Goal: Transaction & Acquisition: Purchase product/service

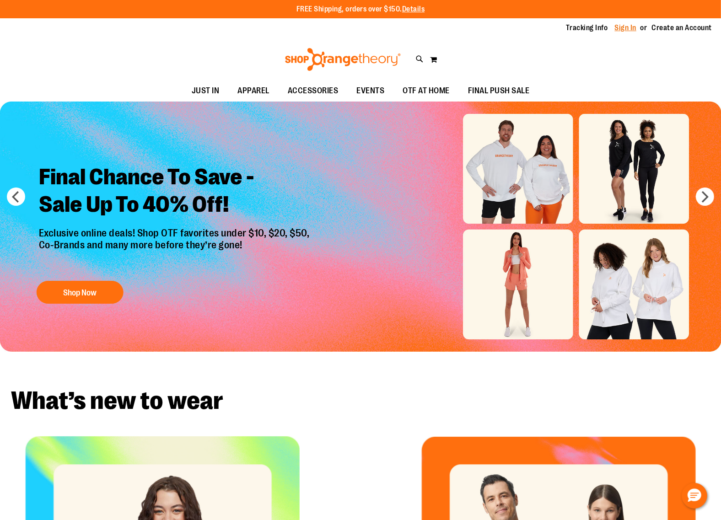
click at [625, 24] on link "Sign In" at bounding box center [626, 28] width 22 height 10
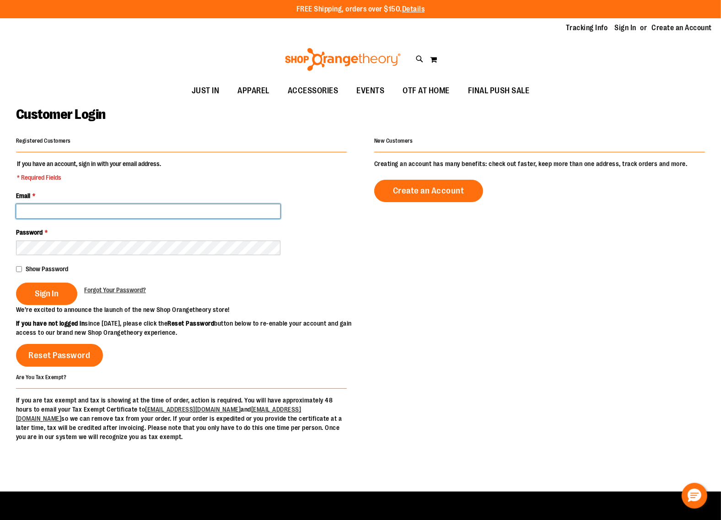
click at [213, 210] on input "Email *" at bounding box center [148, 211] width 264 height 15
paste input "**********"
type input "**********"
click at [431, 278] on div "**********" at bounding box center [360, 288] width 689 height 307
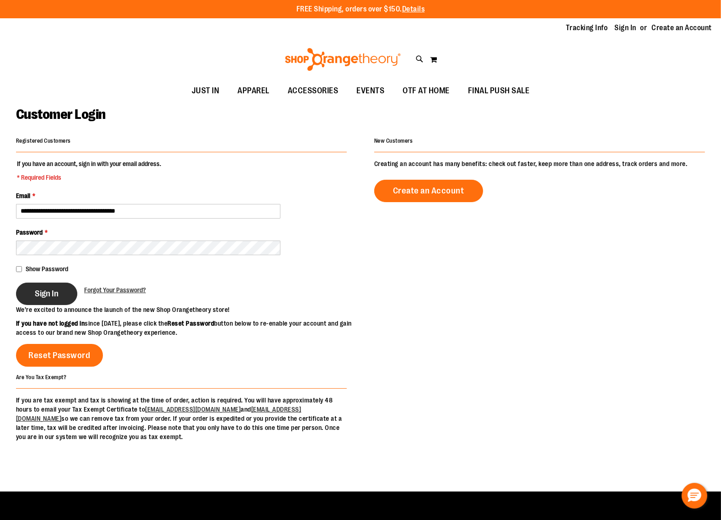
click at [51, 291] on span "Sign In" at bounding box center [47, 294] width 24 height 10
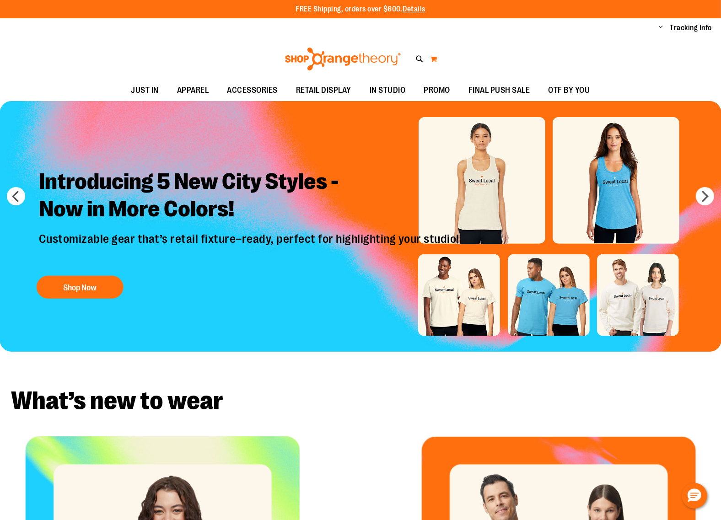
click at [433, 61] on button "My Cart" at bounding box center [434, 59] width 8 height 15
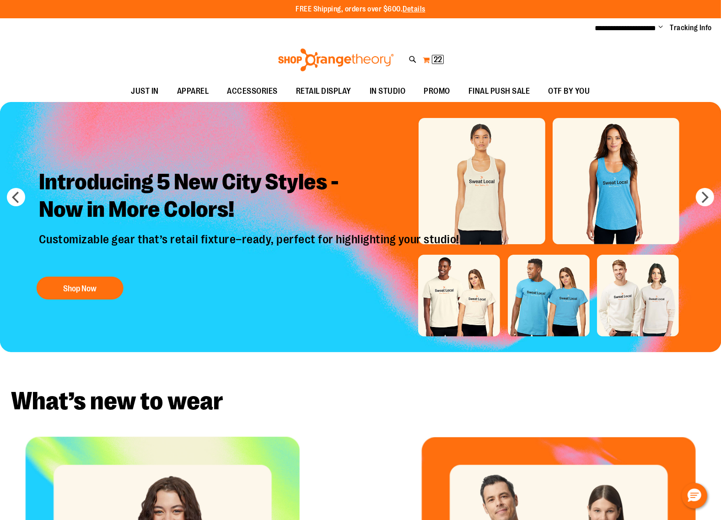
click at [425, 58] on button "My Cart 22 22 items" at bounding box center [433, 60] width 22 height 15
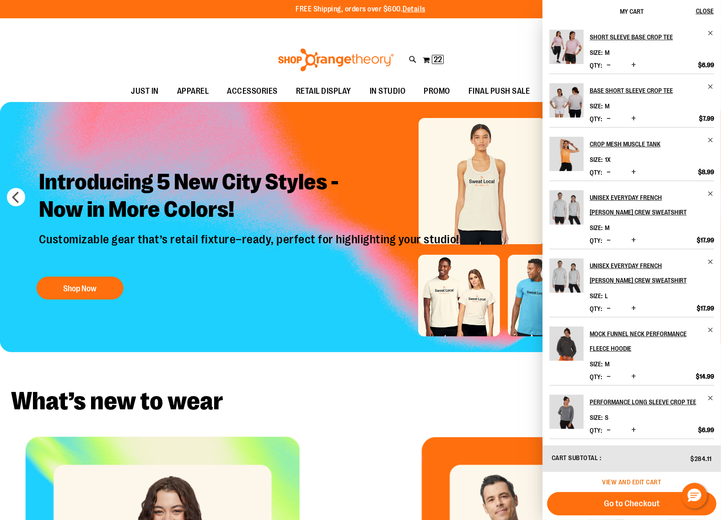
click at [653, 480] on span "View and edit cart" at bounding box center [632, 482] width 59 height 7
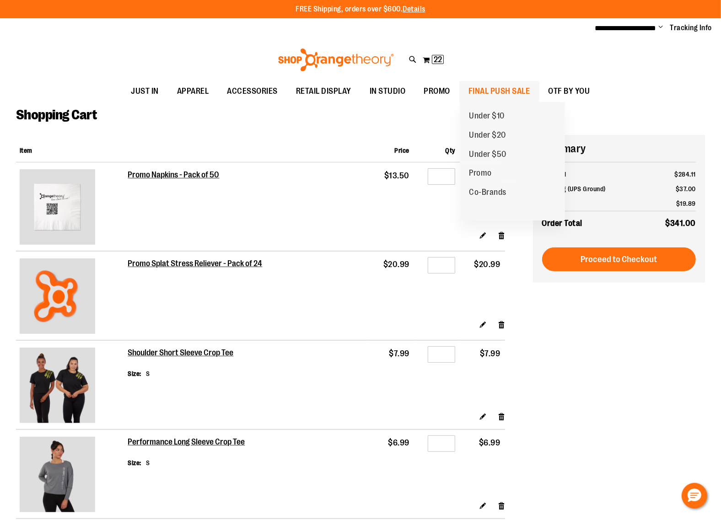
click at [479, 89] on span "FINAL PUSH SALE" at bounding box center [500, 91] width 62 height 21
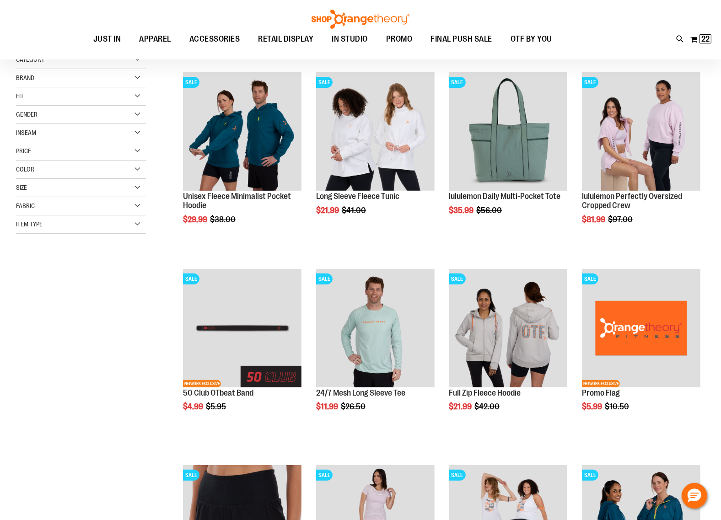
scroll to position [229, 0]
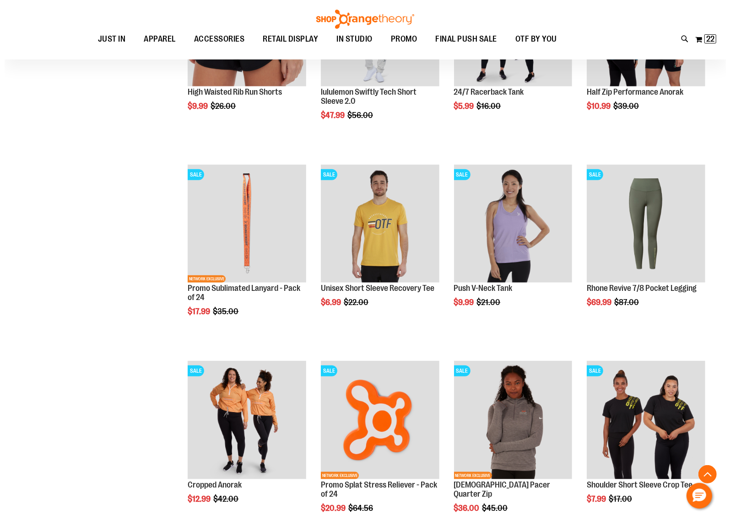
scroll to position [629, 0]
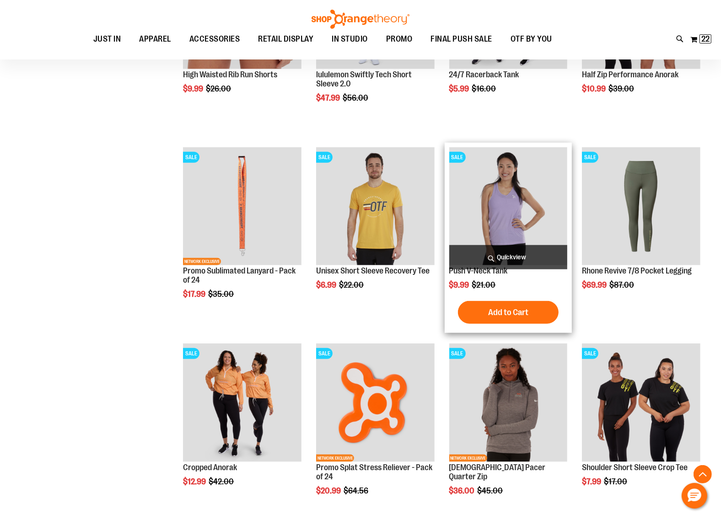
click at [549, 261] on span "Quickview" at bounding box center [508, 257] width 119 height 24
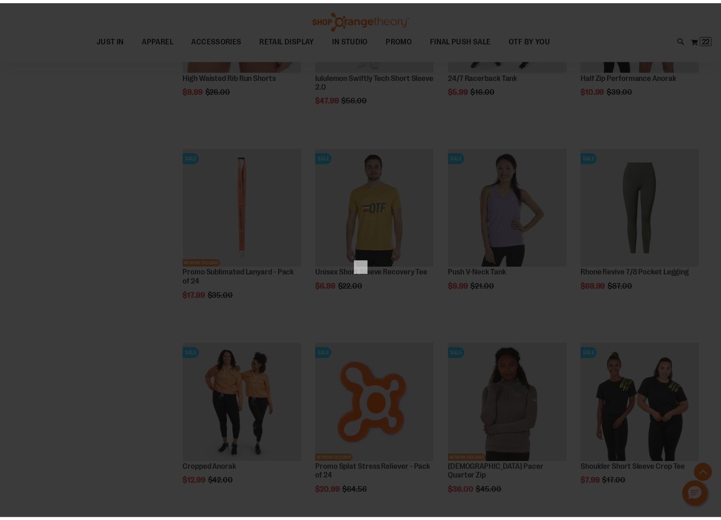
scroll to position [0, 0]
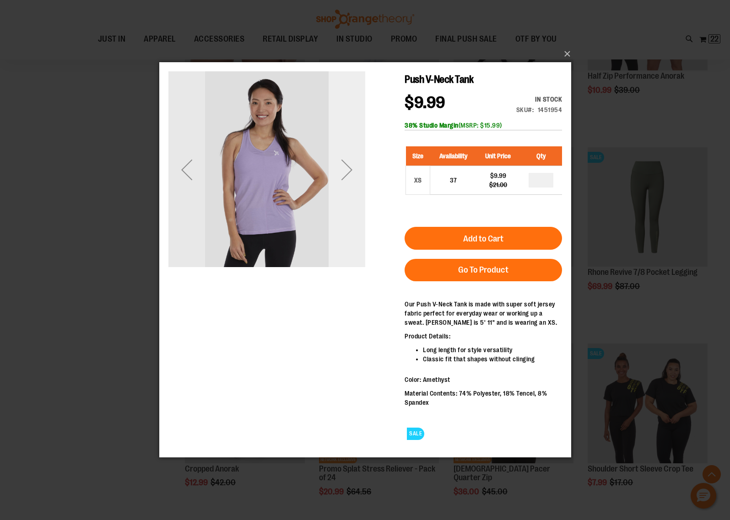
click at [350, 151] on div "Next" at bounding box center [346, 169] width 37 height 37
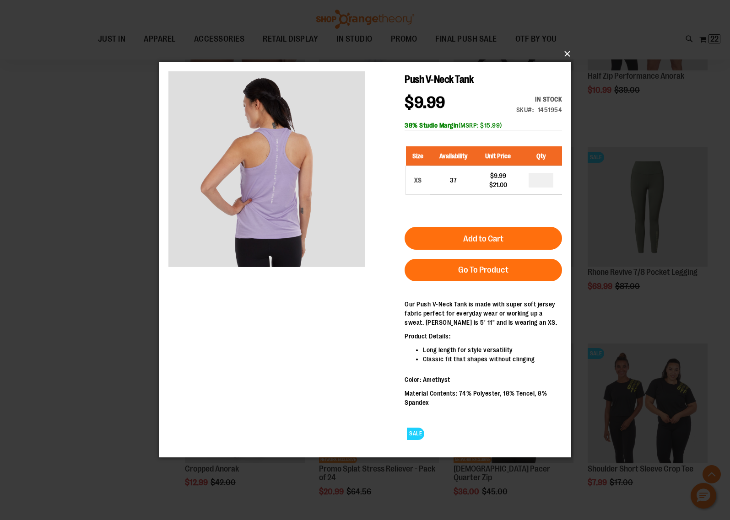
click at [568, 57] on button "×" at bounding box center [368, 54] width 412 height 20
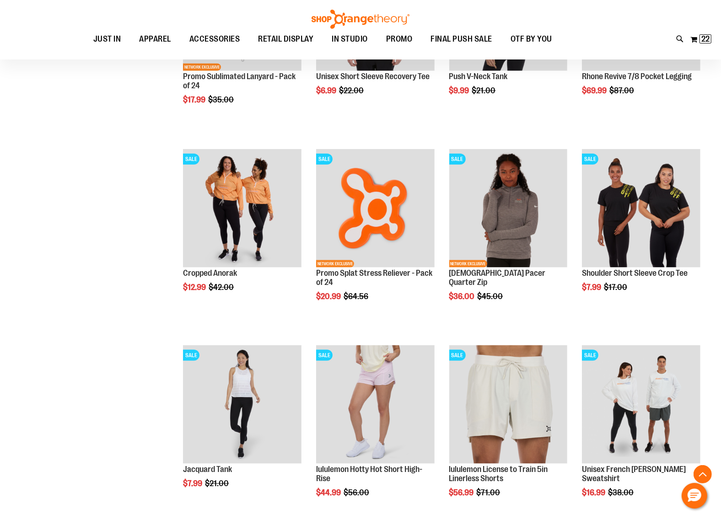
scroll to position [858, 0]
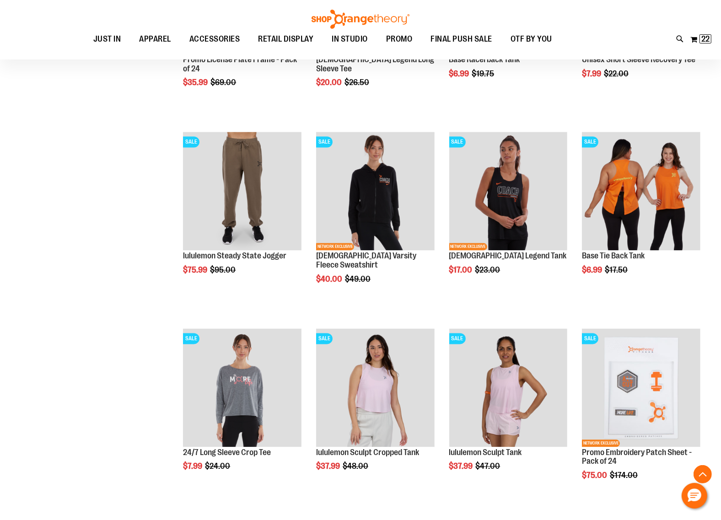
scroll to position [1487, 0]
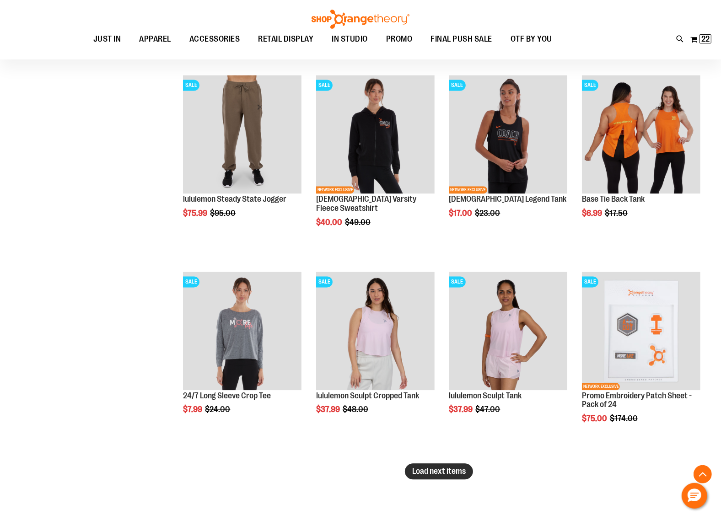
click at [422, 468] on span "Load next items" at bounding box center [439, 471] width 54 height 9
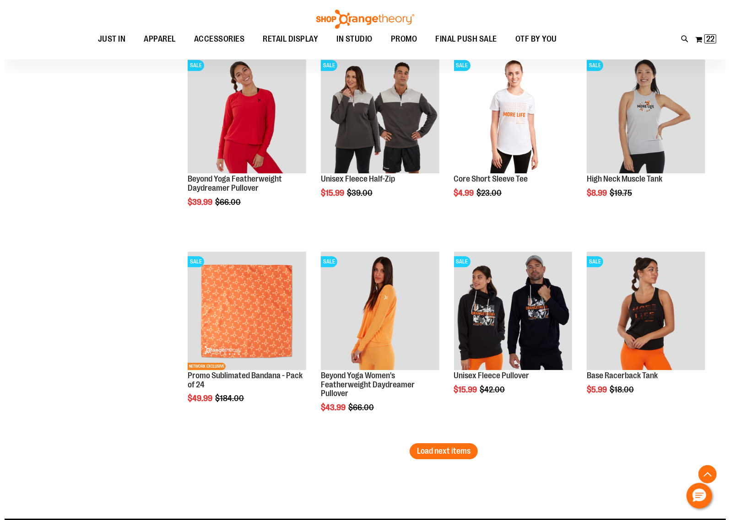
scroll to position [2116, 0]
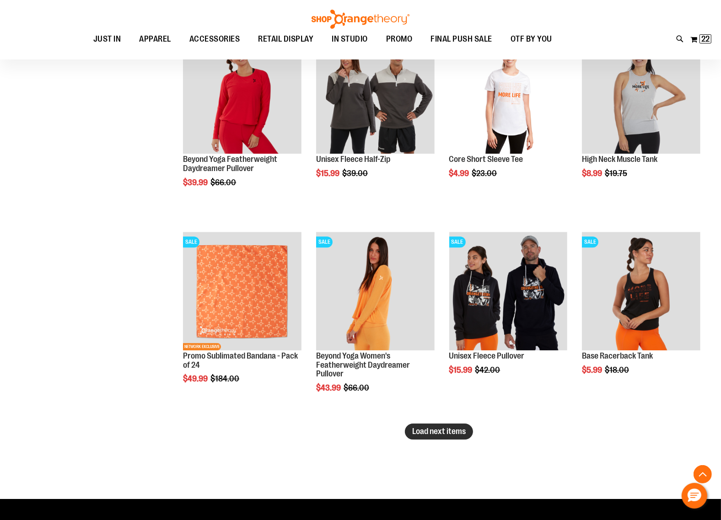
click at [460, 429] on span "Load next items" at bounding box center [439, 431] width 54 height 9
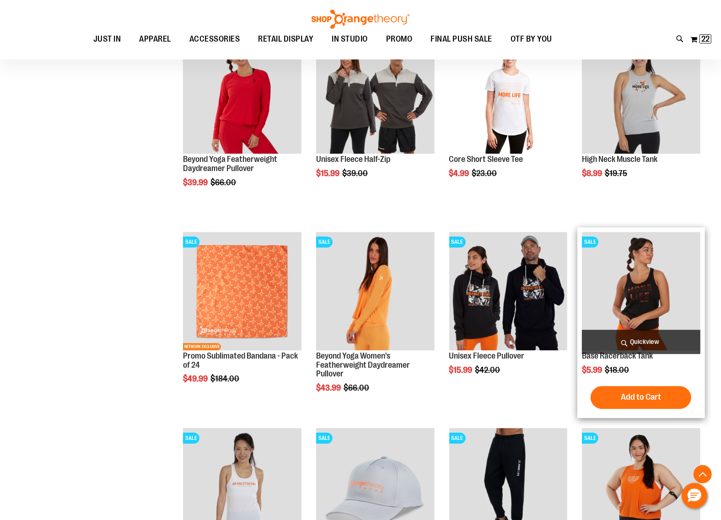
click at [646, 334] on span "Quickview" at bounding box center [641, 342] width 119 height 24
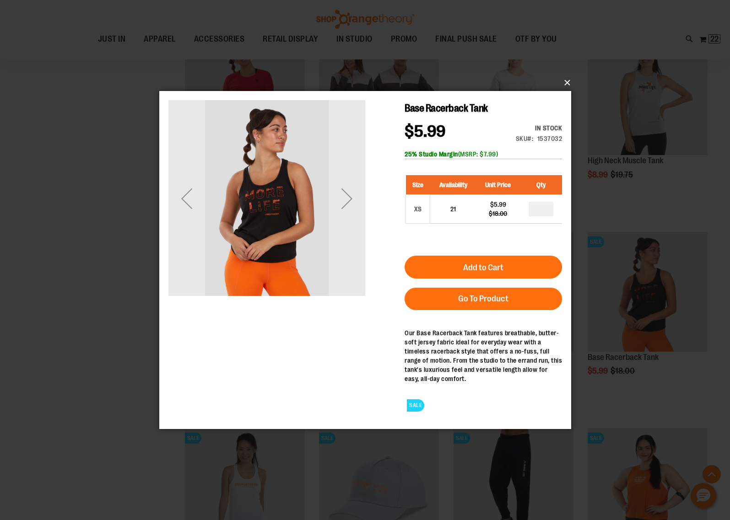
click at [566, 83] on button "×" at bounding box center [368, 83] width 412 height 20
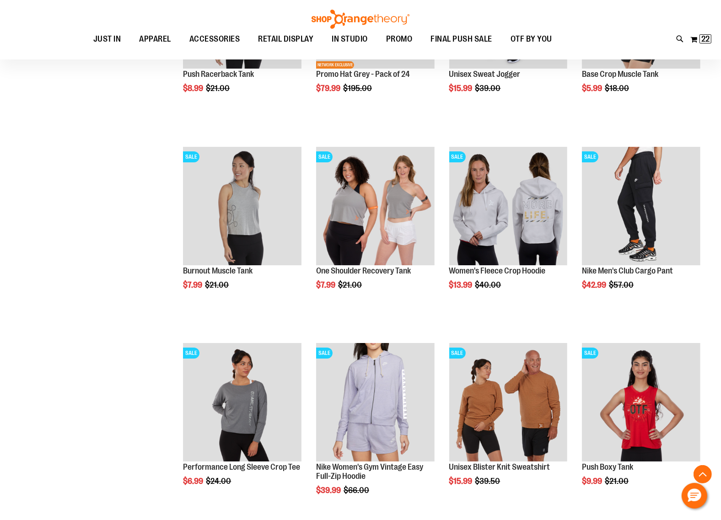
scroll to position [2631, 0]
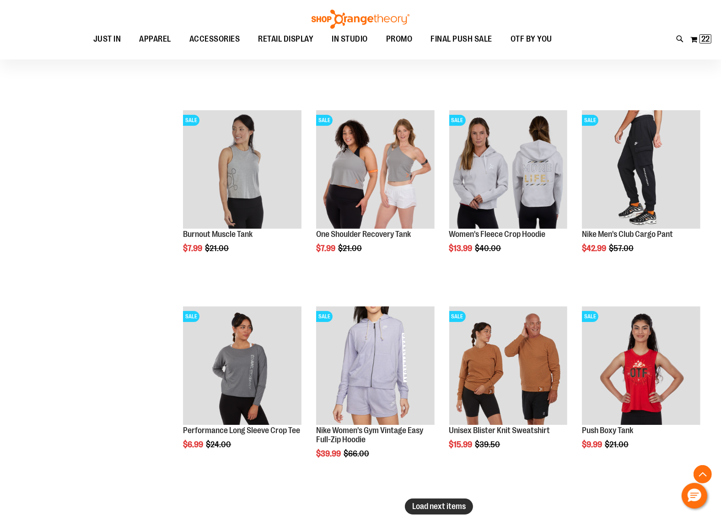
click at [422, 509] on span "Load next items" at bounding box center [439, 506] width 54 height 9
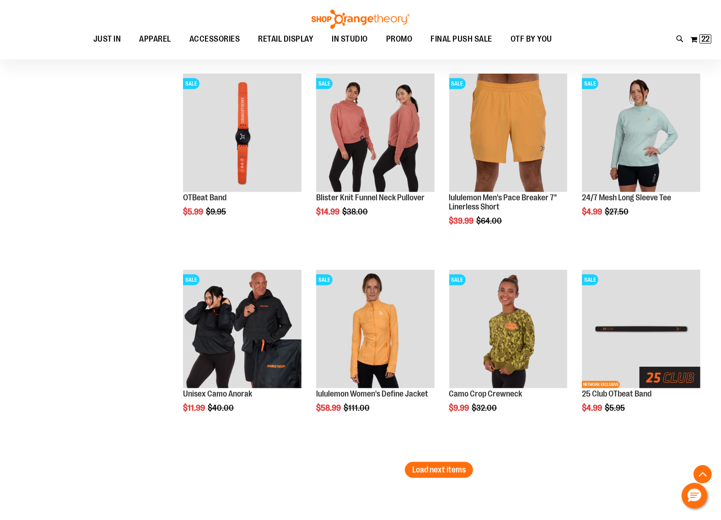
scroll to position [3260, 0]
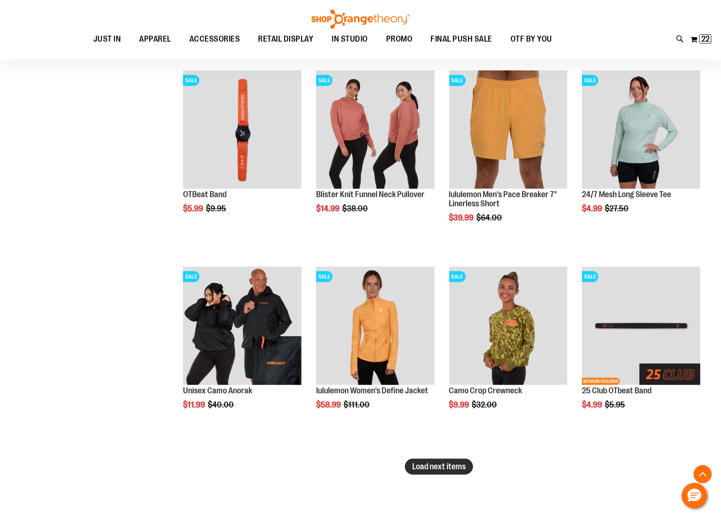
click at [432, 465] on span "Load next items" at bounding box center [439, 466] width 54 height 9
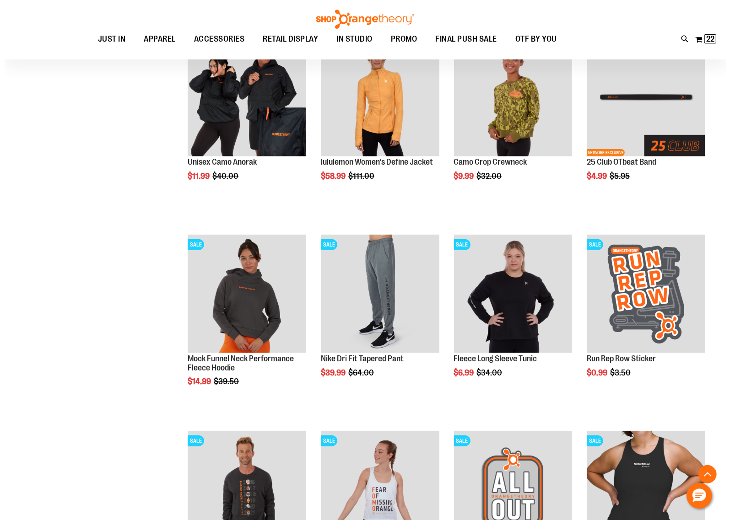
scroll to position [3603, 0]
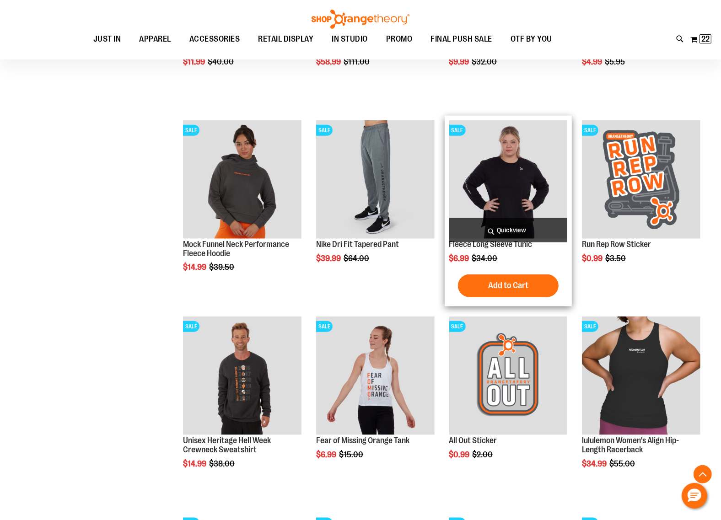
click at [525, 233] on span "Quickview" at bounding box center [508, 230] width 119 height 24
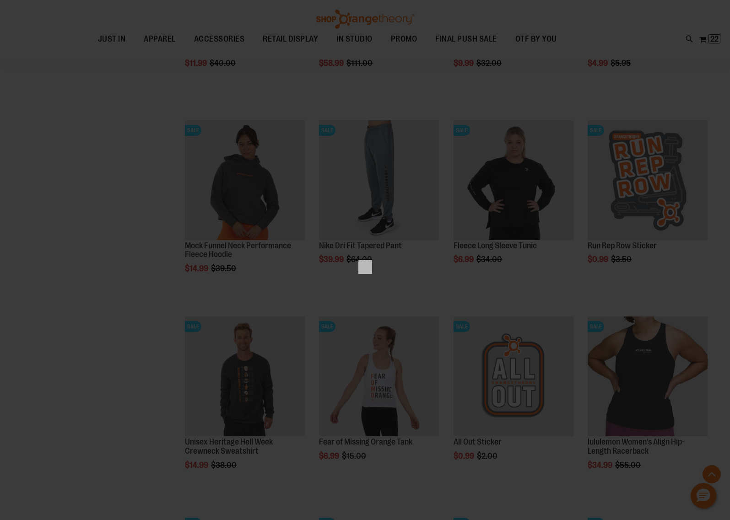
click at [691, 73] on div "×" at bounding box center [365, 260] width 730 height 520
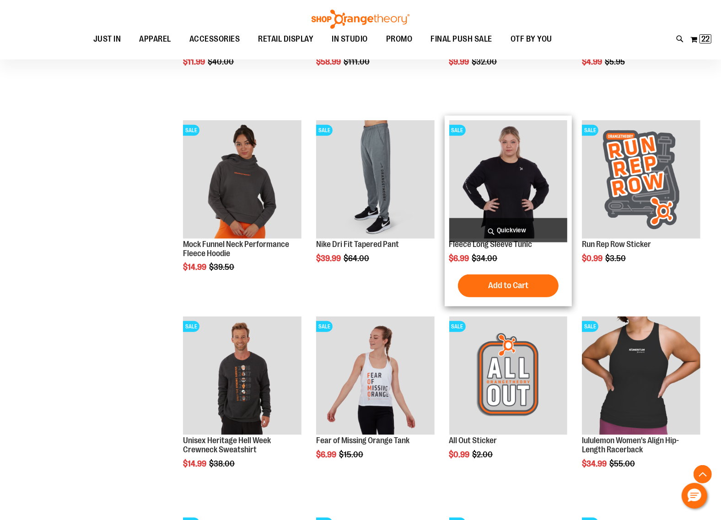
click at [518, 227] on span "Quickview" at bounding box center [508, 230] width 119 height 24
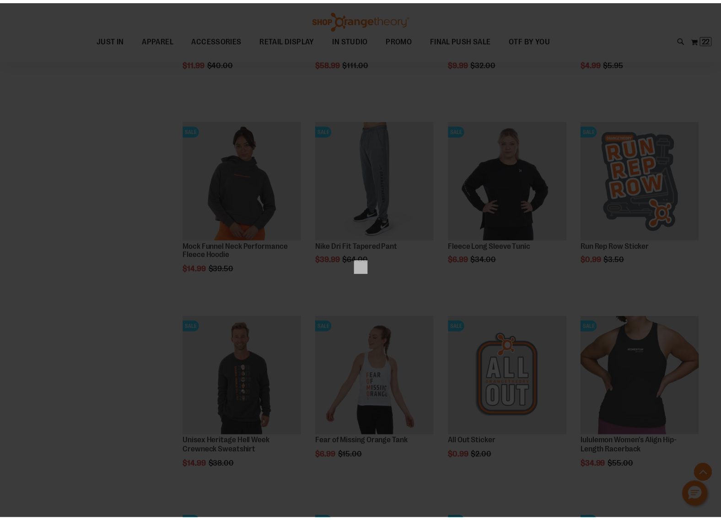
scroll to position [0, 0]
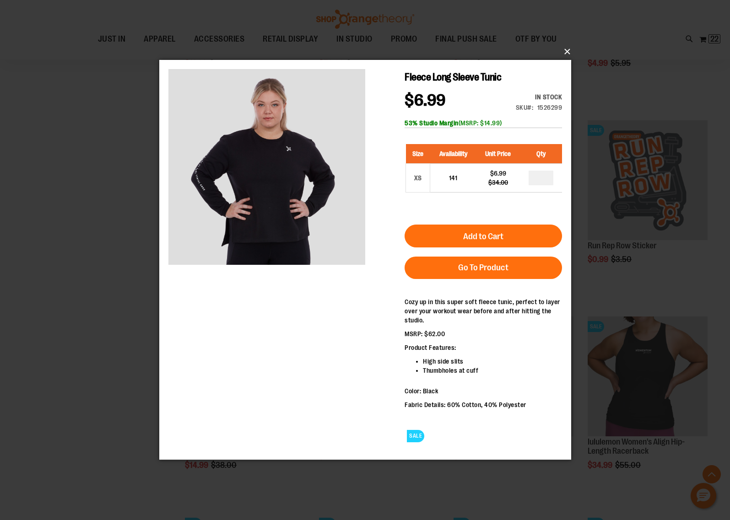
click at [565, 57] on button "×" at bounding box center [368, 52] width 412 height 20
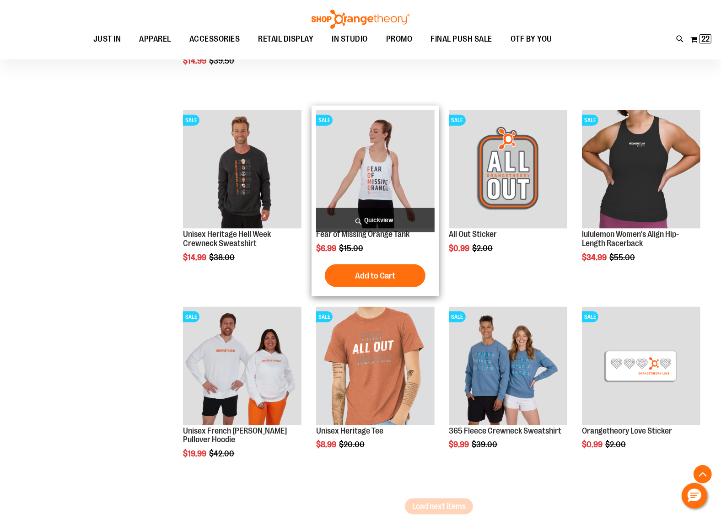
scroll to position [3832, 0]
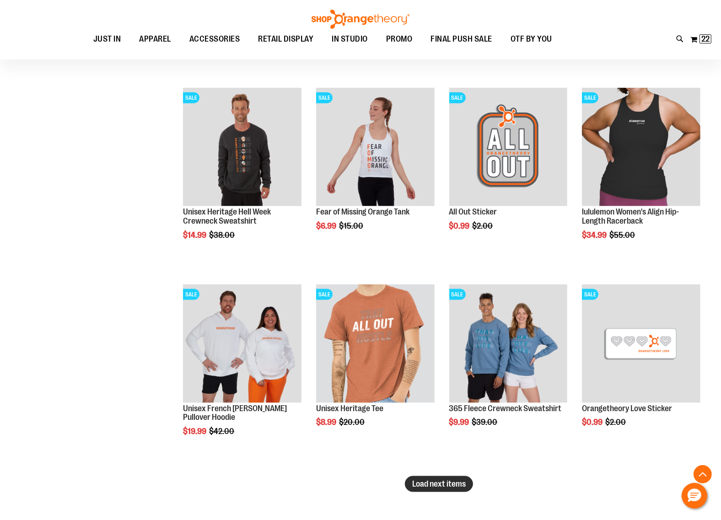
click at [448, 487] on span "Load next items" at bounding box center [439, 484] width 54 height 9
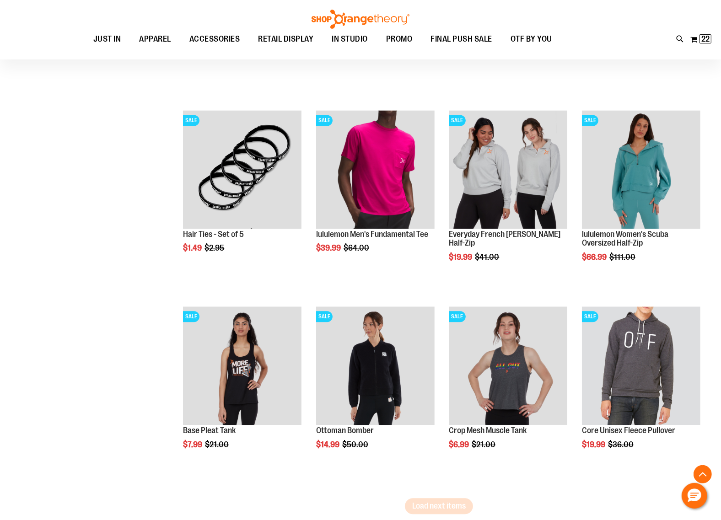
scroll to position [4404, 0]
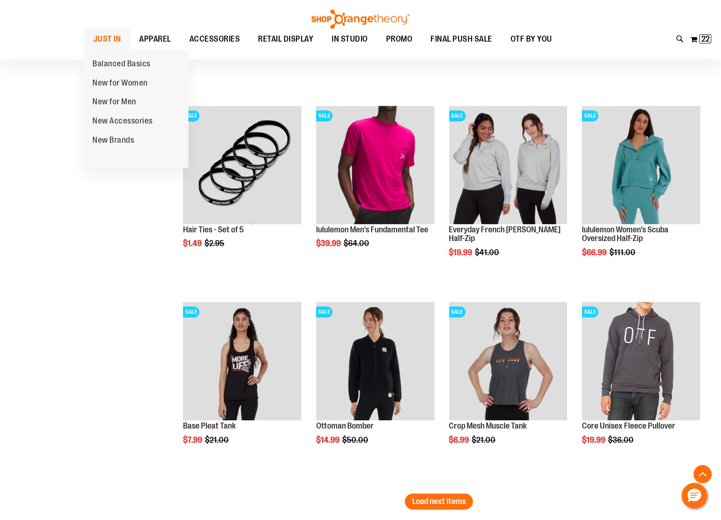
click at [108, 42] on span "JUST IN" at bounding box center [107, 39] width 28 height 21
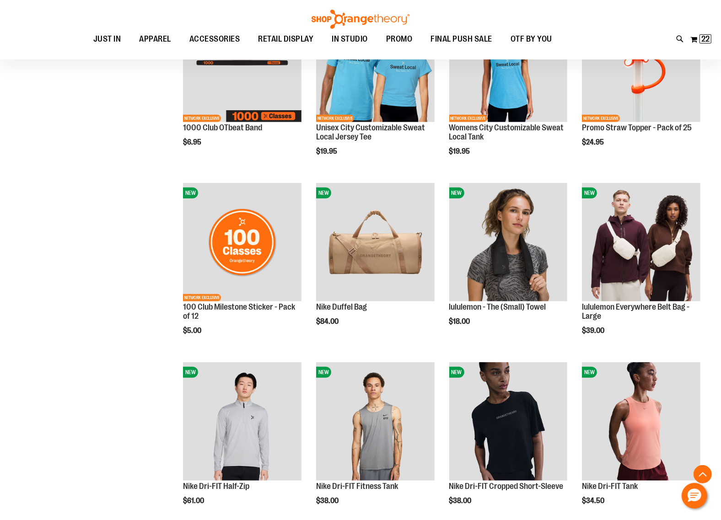
scroll to position [527, 0]
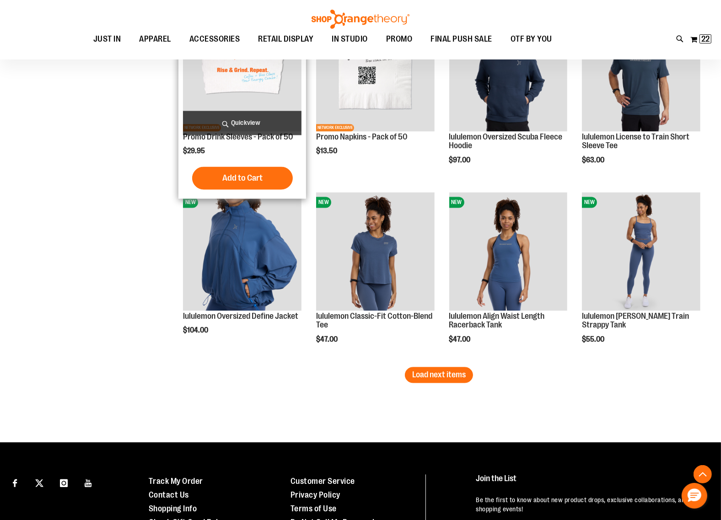
scroll to position [1328, 0]
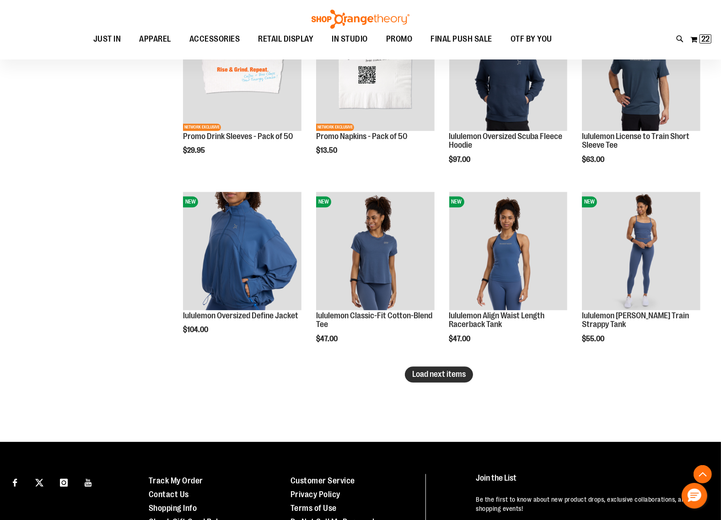
click at [426, 371] on span "Load next items" at bounding box center [439, 374] width 54 height 9
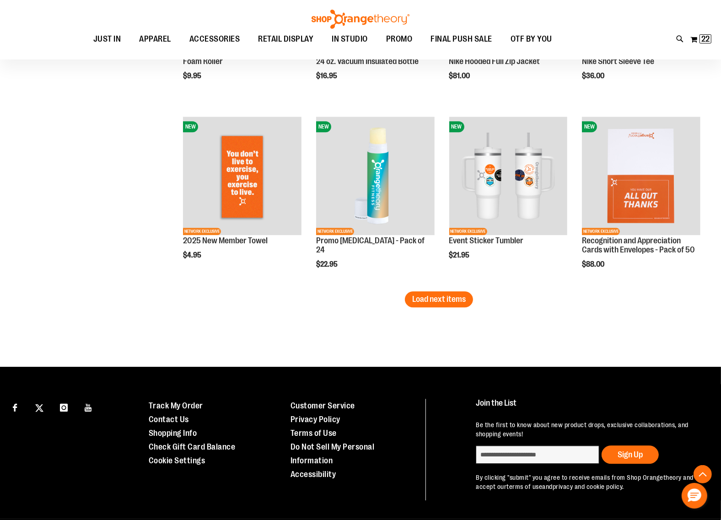
scroll to position [1957, 0]
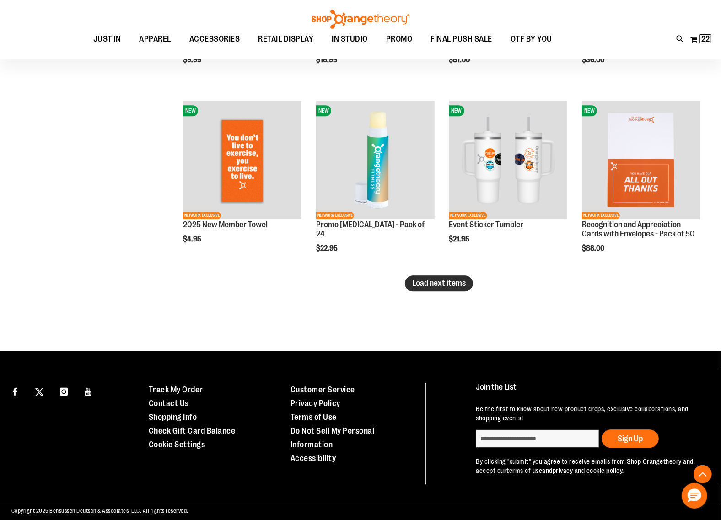
click at [446, 285] on span "Load next items" at bounding box center [439, 283] width 54 height 9
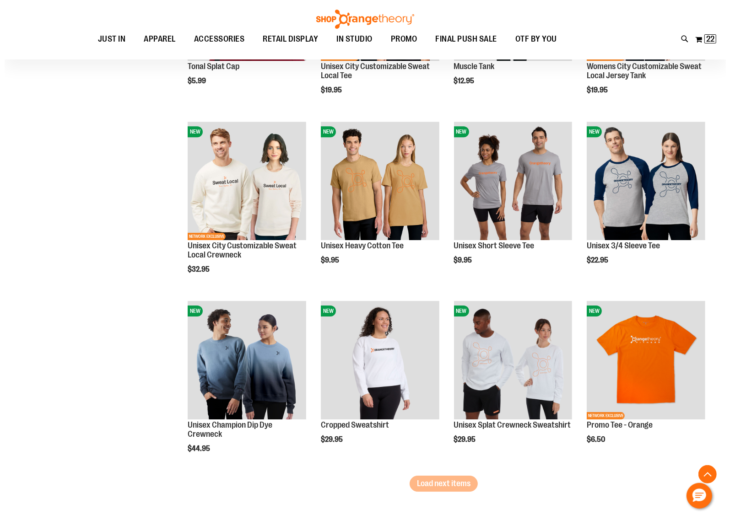
scroll to position [2300, 0]
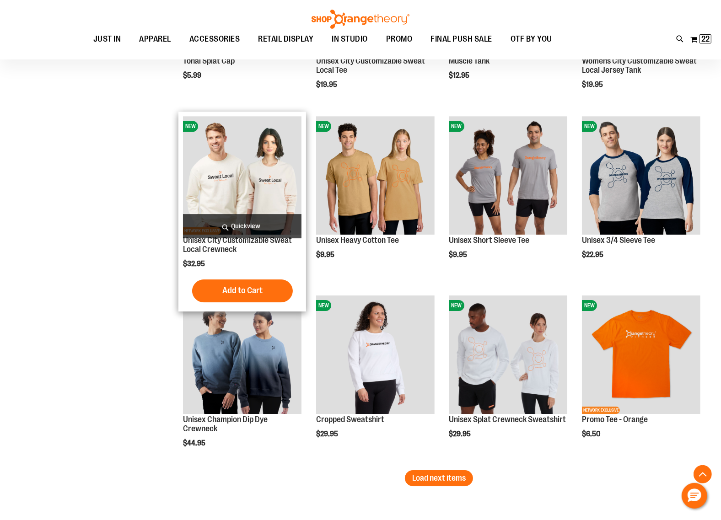
click at [236, 223] on span "Quickview" at bounding box center [242, 226] width 119 height 24
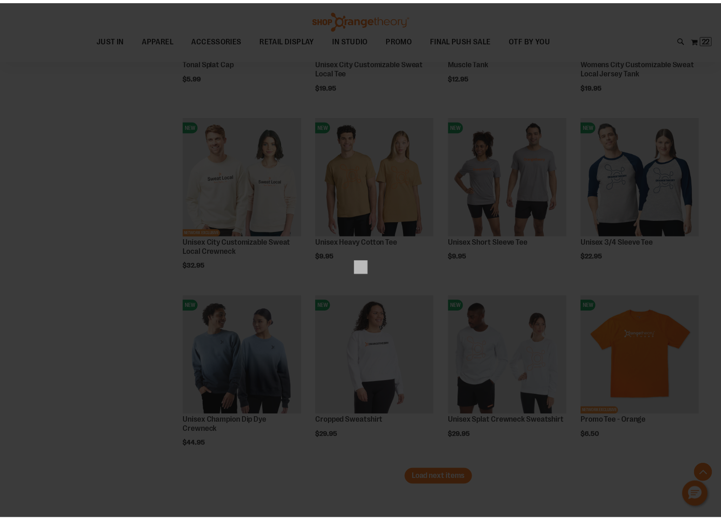
scroll to position [0, 0]
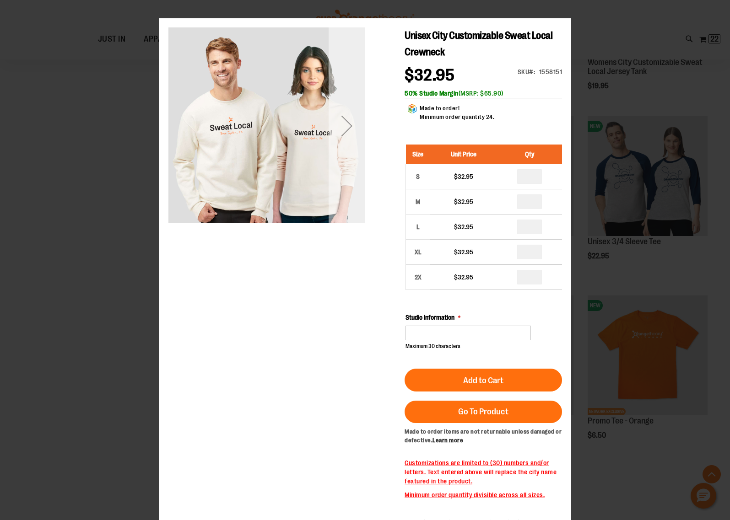
click at [339, 148] on div "Next" at bounding box center [346, 125] width 37 height 197
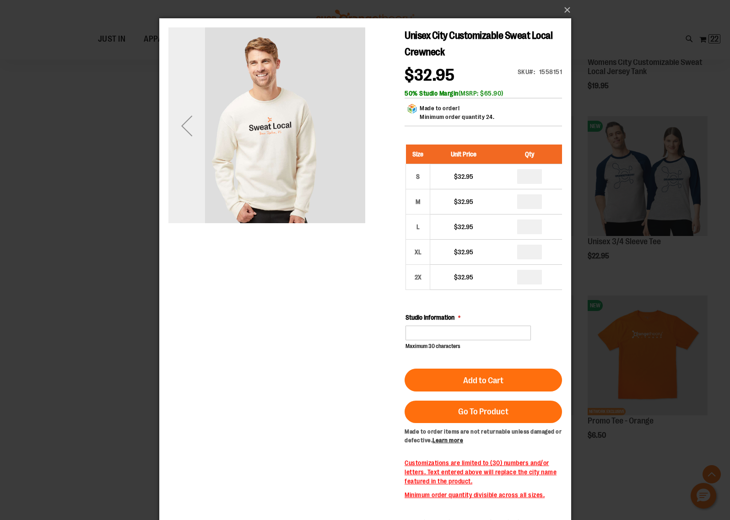
click at [189, 146] on div "Previous" at bounding box center [186, 125] width 37 height 197
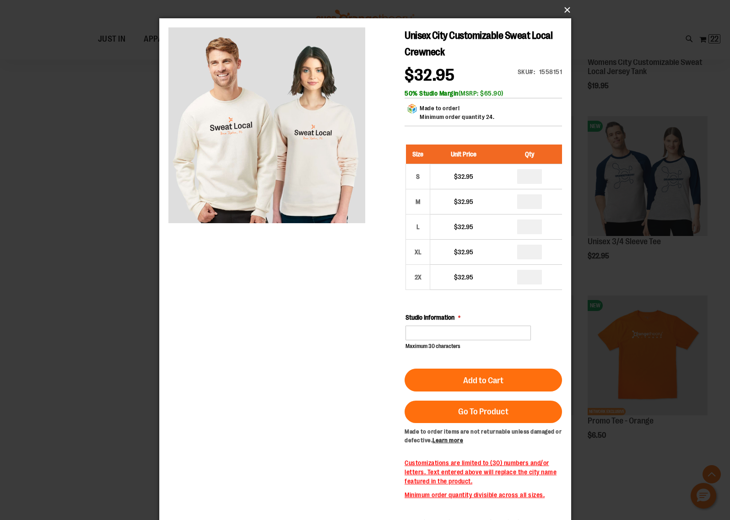
click at [564, 12] on button "×" at bounding box center [368, 10] width 412 height 20
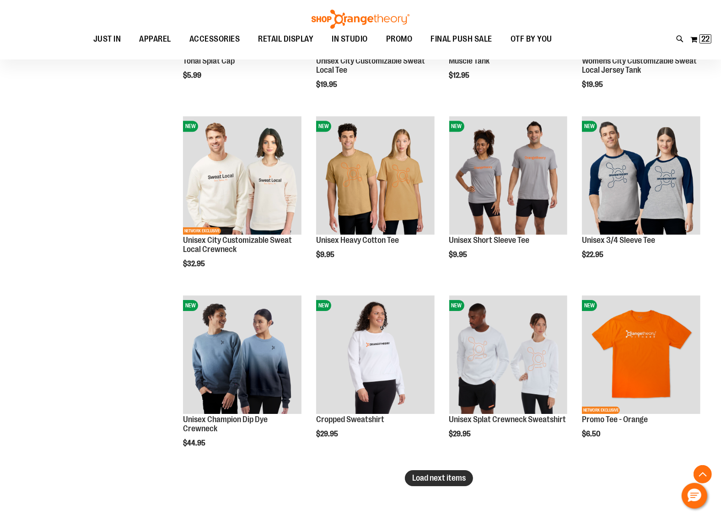
click at [458, 479] on span "Load next items" at bounding box center [439, 478] width 54 height 9
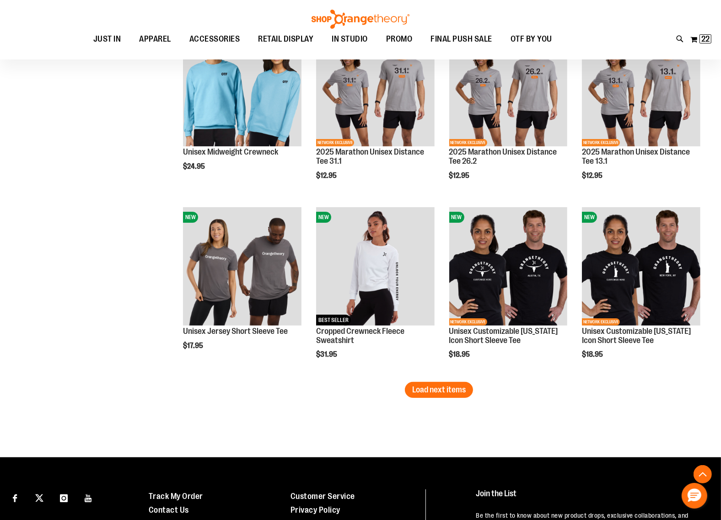
scroll to position [2929, 0]
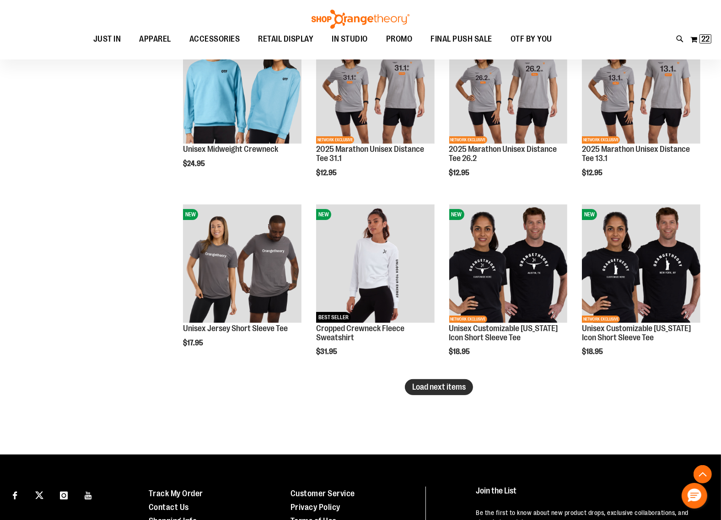
click at [440, 385] on span "Load next items" at bounding box center [439, 387] width 54 height 9
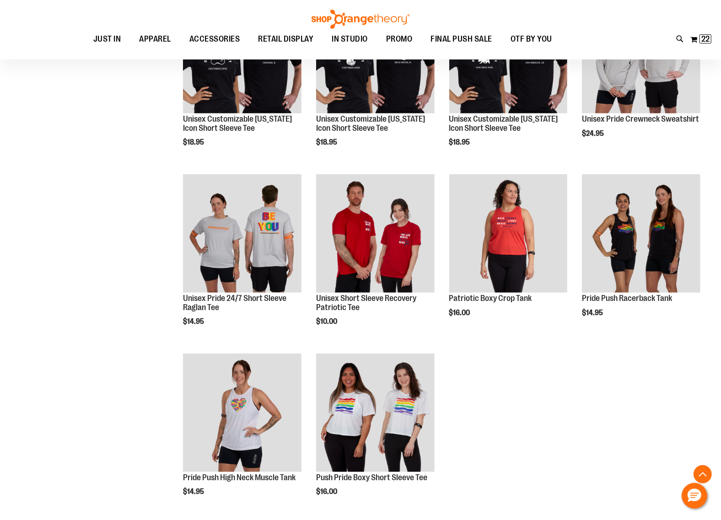
scroll to position [3330, 0]
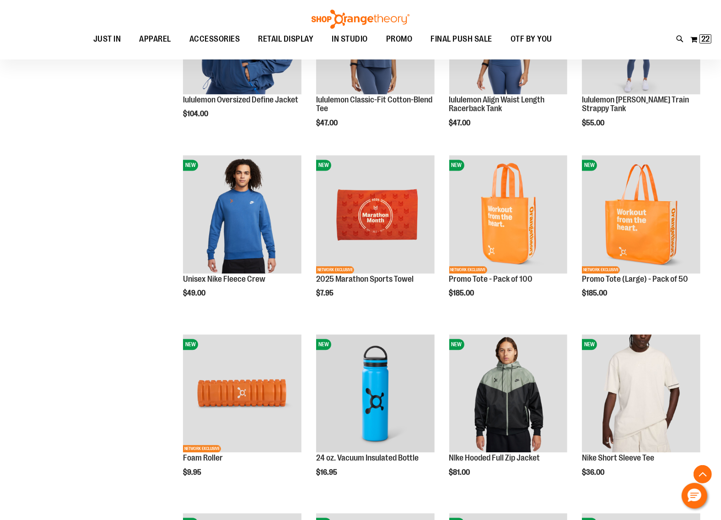
scroll to position [721, 0]
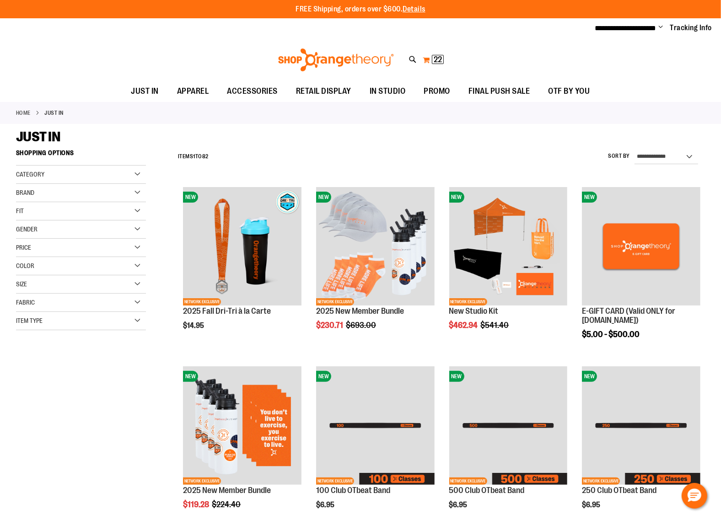
click at [426, 63] on button "My Cart 22 22 items" at bounding box center [433, 60] width 22 height 15
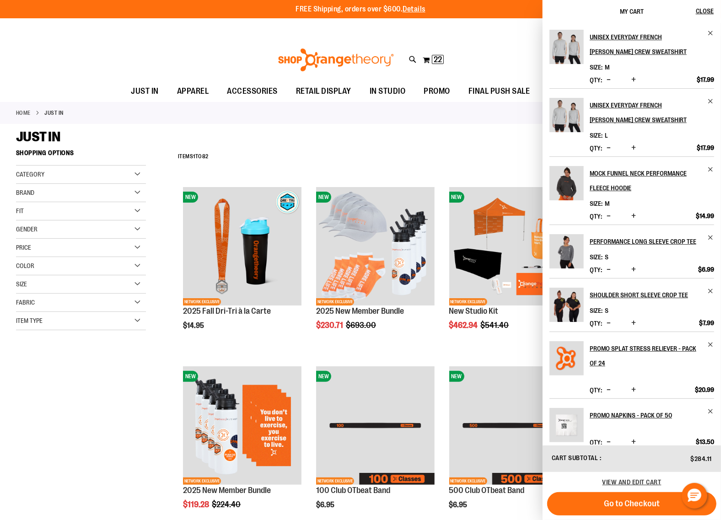
scroll to position [175, 0]
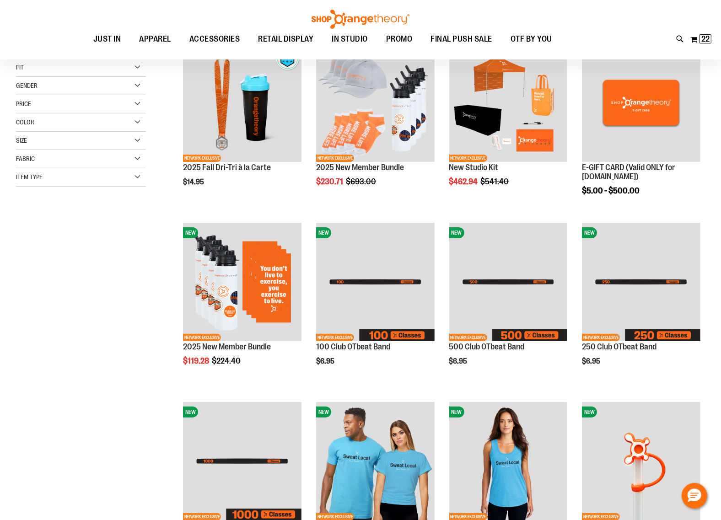
scroll to position [0, 0]
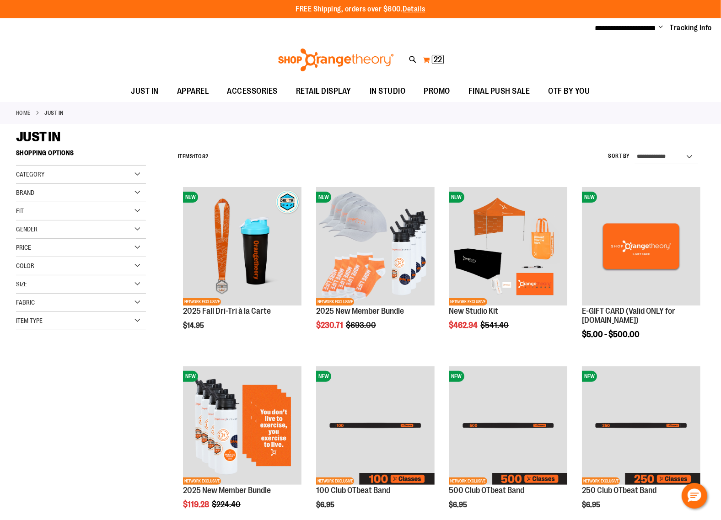
click at [426, 59] on button "My Cart 22 22 items" at bounding box center [433, 60] width 22 height 15
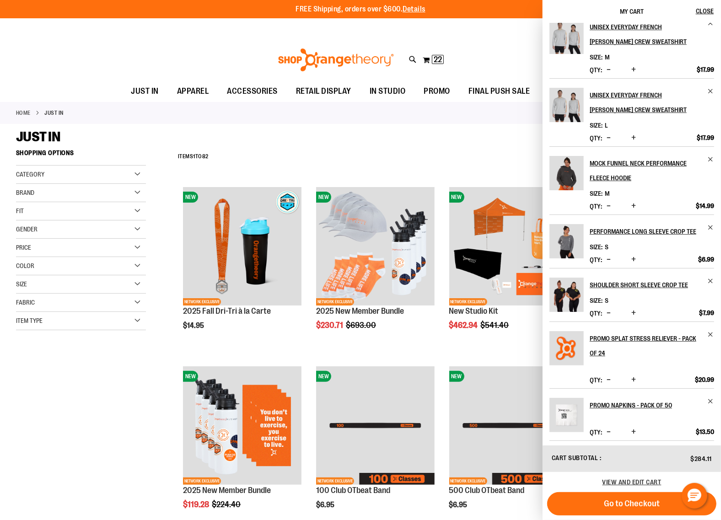
scroll to position [175, 0]
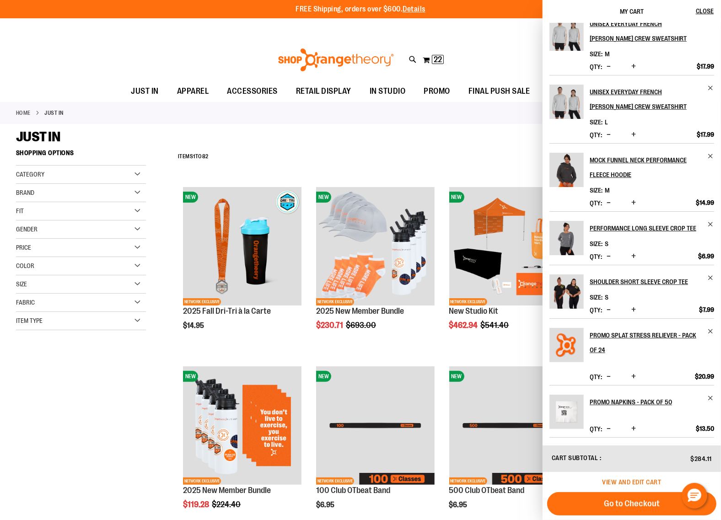
click at [647, 480] on span "View and edit cart" at bounding box center [632, 482] width 59 height 7
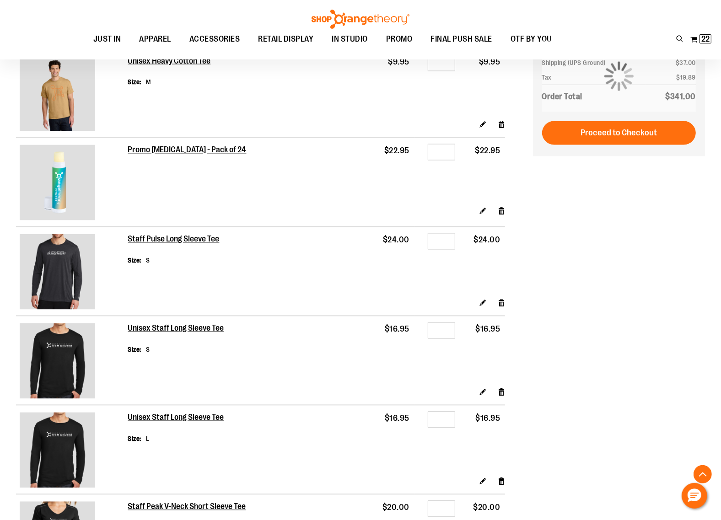
scroll to position [1487, 0]
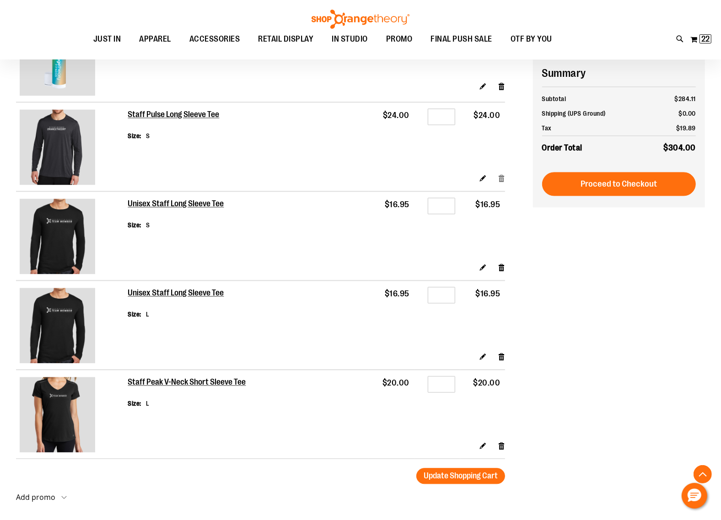
click at [502, 181] on link "Remove item" at bounding box center [502, 178] width 8 height 10
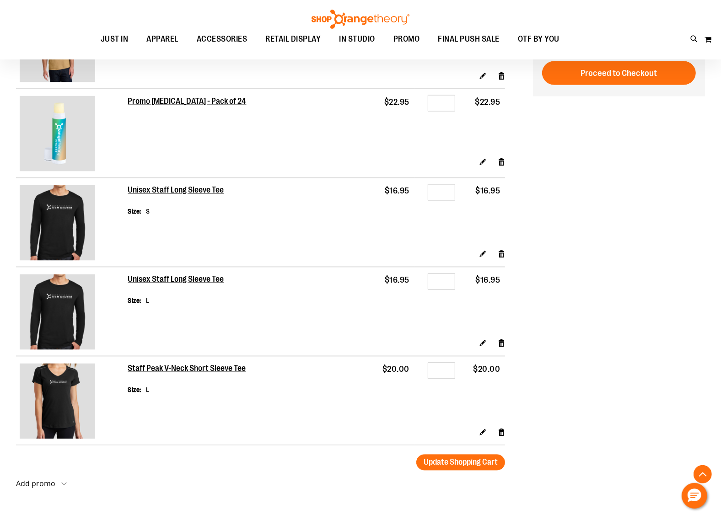
scroll to position [1315, 0]
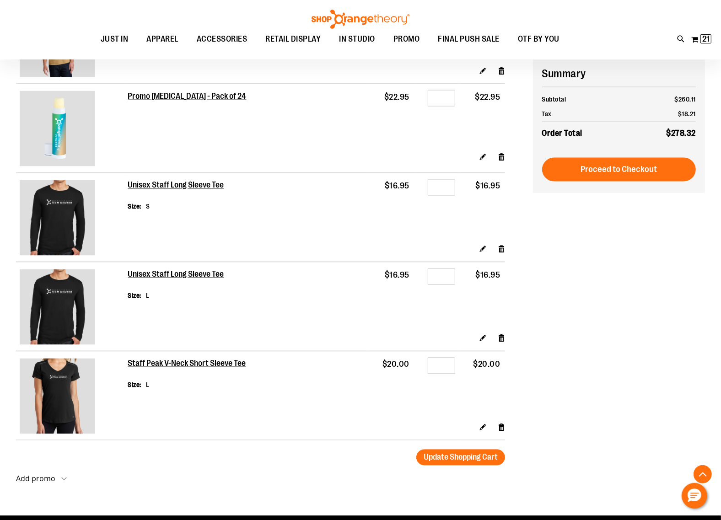
click at [502, 431] on link "Remove item" at bounding box center [502, 428] width 8 height 10
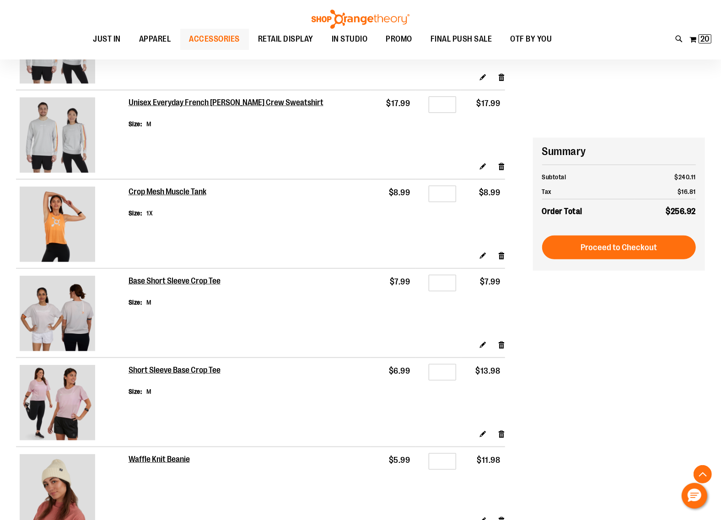
scroll to position [572, 0]
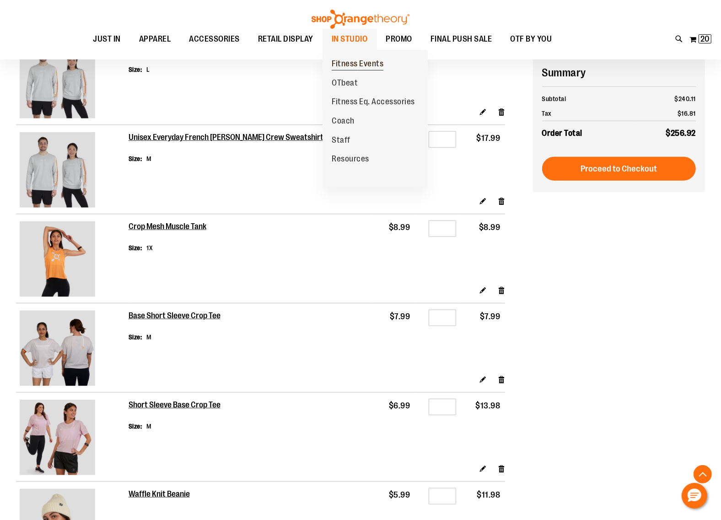
click at [347, 62] on span "Fitness Events" at bounding box center [358, 64] width 52 height 11
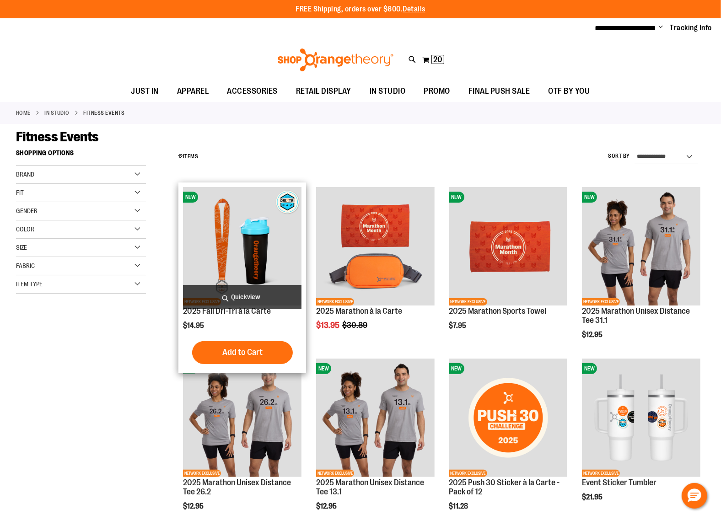
click at [243, 303] on span "Quickview" at bounding box center [242, 297] width 119 height 24
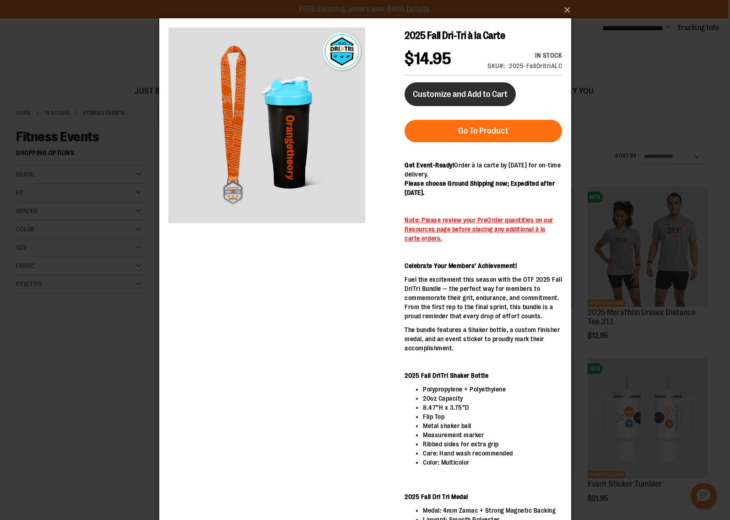
click at [496, 93] on span "Customize and Add to Cart" at bounding box center [459, 94] width 95 height 10
click at [566, 10] on button "×" at bounding box center [368, 10] width 412 height 20
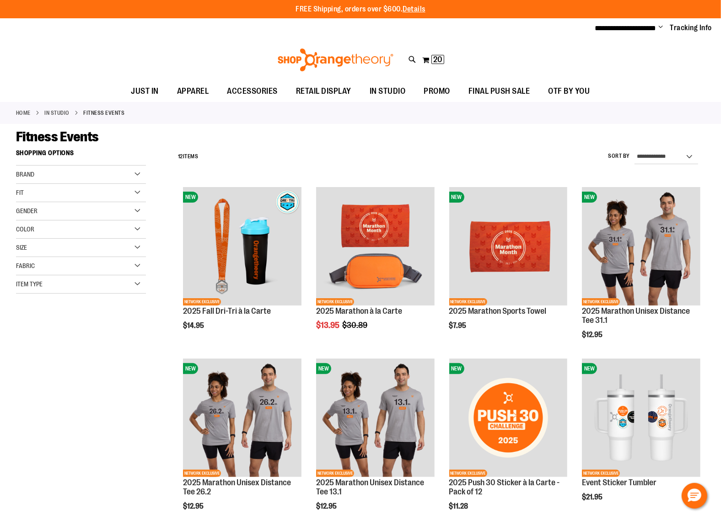
click at [660, 28] on span "Change" at bounding box center [661, 27] width 5 height 9
click at [682, 88] on ul "JUST IN JUST IN Balanced Basics New for Women New for Men New Accessories New B…" at bounding box center [360, 91] width 721 height 21
click at [660, 27] on span "Change" at bounding box center [661, 27] width 5 height 9
click at [619, 42] on link "My Account" at bounding box center [628, 44] width 80 height 17
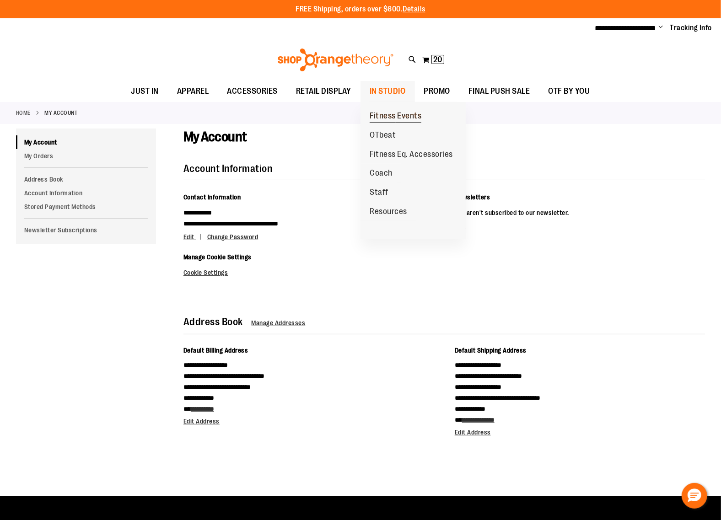
click at [387, 113] on span "Fitness Events" at bounding box center [396, 116] width 52 height 11
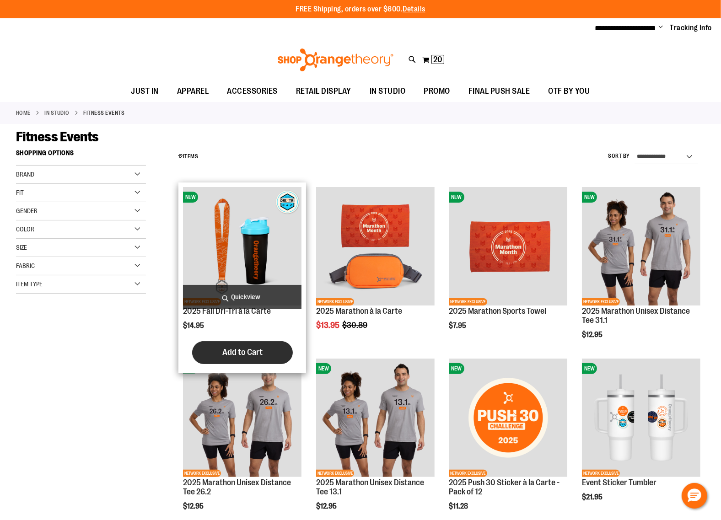
click at [252, 353] on span "Add to Cart" at bounding box center [242, 352] width 40 height 10
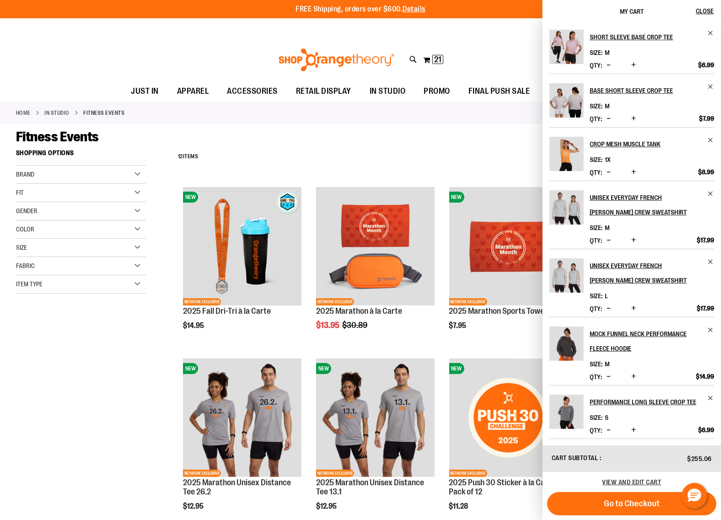
click at [489, 32] on div "**********" at bounding box center [360, 28] width 721 height 20
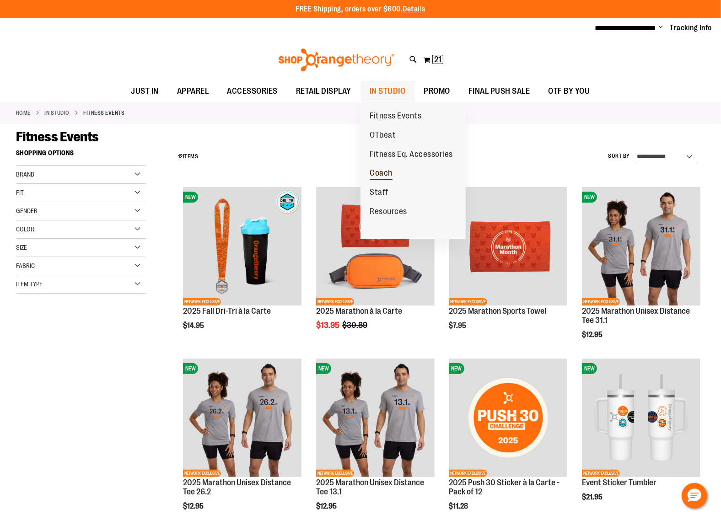
click at [385, 173] on span "Coach" at bounding box center [381, 173] width 23 height 11
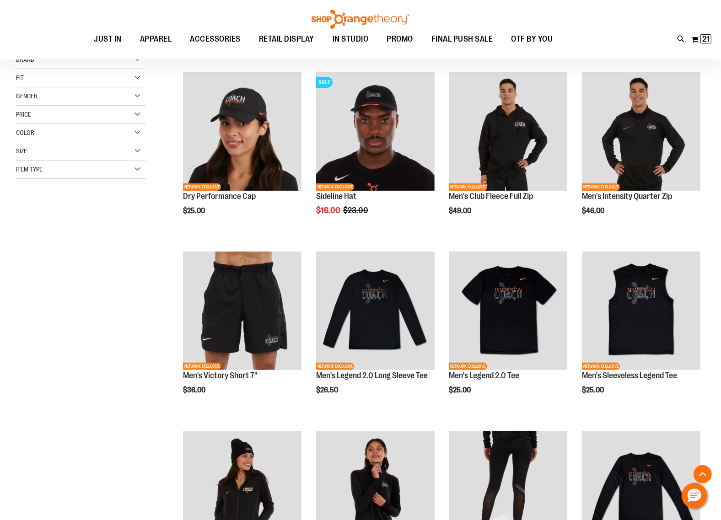
scroll to position [172, 0]
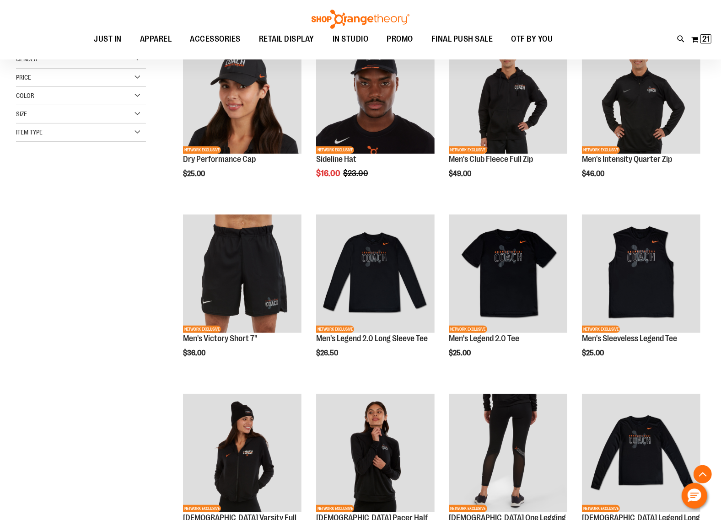
scroll to position [172, 0]
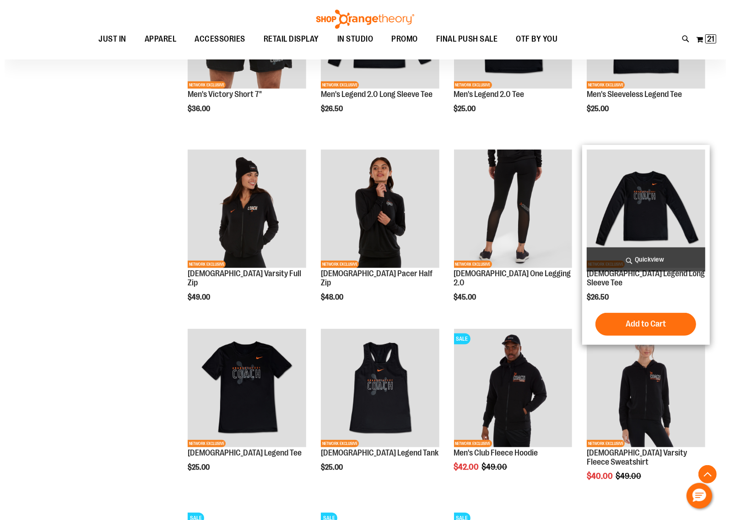
scroll to position [343, 0]
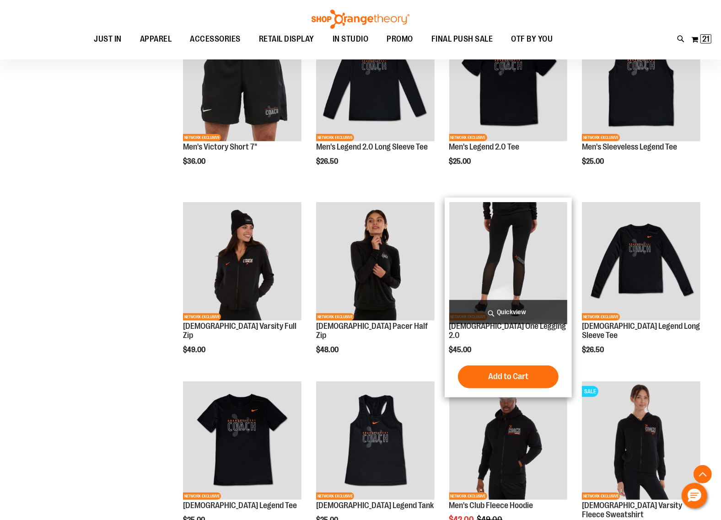
click at [520, 313] on span "Quickview" at bounding box center [508, 312] width 119 height 24
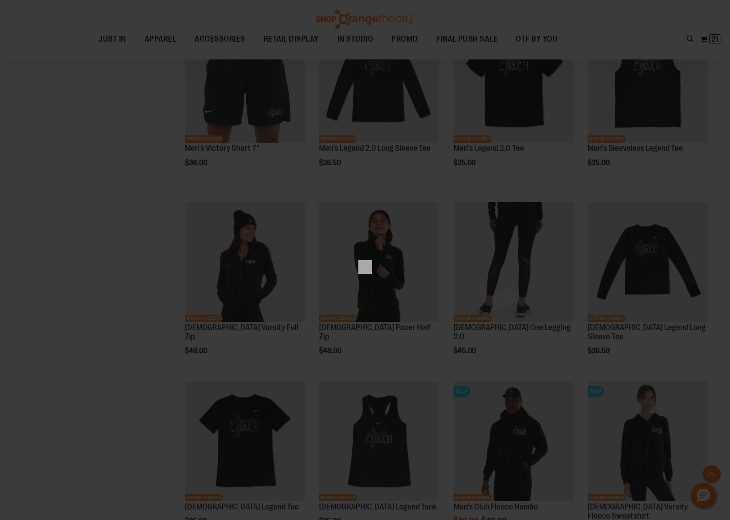
scroll to position [0, 0]
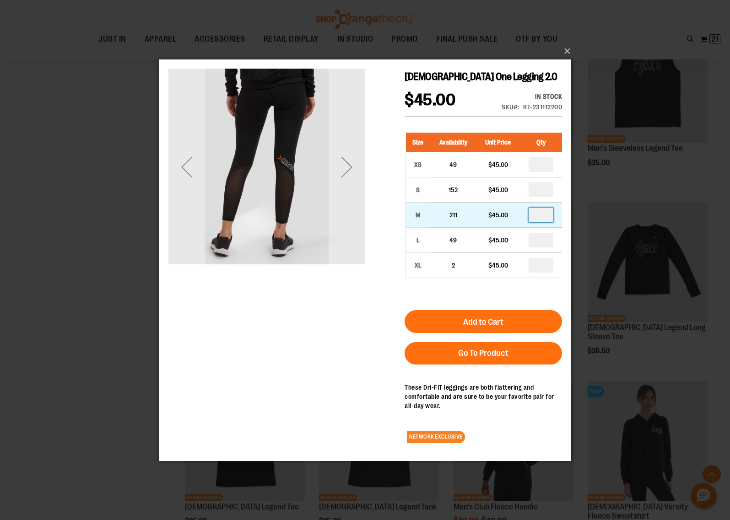
click at [542, 216] on input "number" at bounding box center [540, 214] width 25 height 15
type input "*"
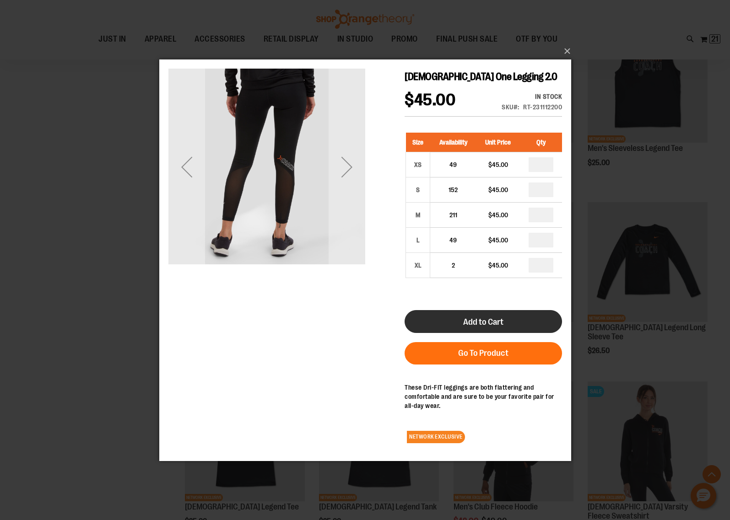
click at [501, 318] on span "Add to Cart" at bounding box center [483, 322] width 40 height 10
click at [708, 195] on div "×" at bounding box center [365, 260] width 730 height 520
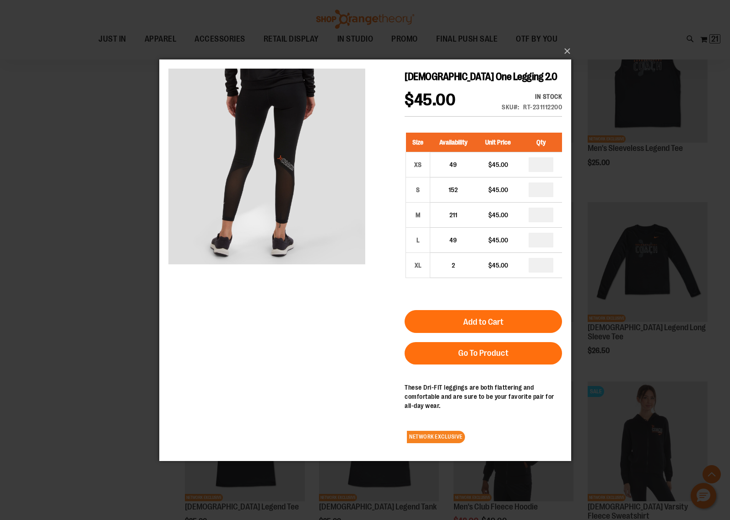
click at [90, 318] on div "×" at bounding box center [365, 260] width 730 height 520
click at [564, 48] on button "×" at bounding box center [368, 51] width 412 height 20
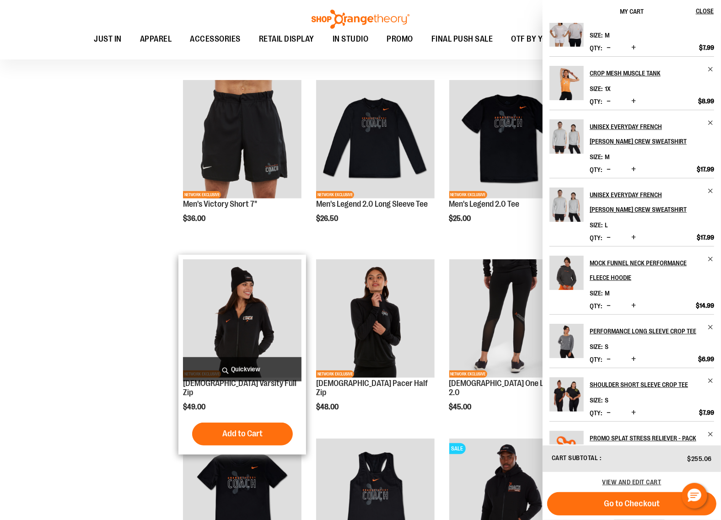
scroll to position [114, 0]
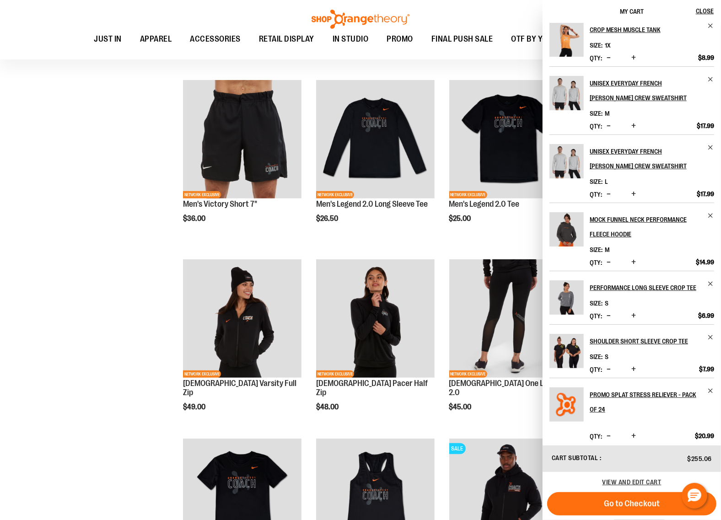
click at [115, 340] on div "**********" at bounding box center [360, 353] width 689 height 989
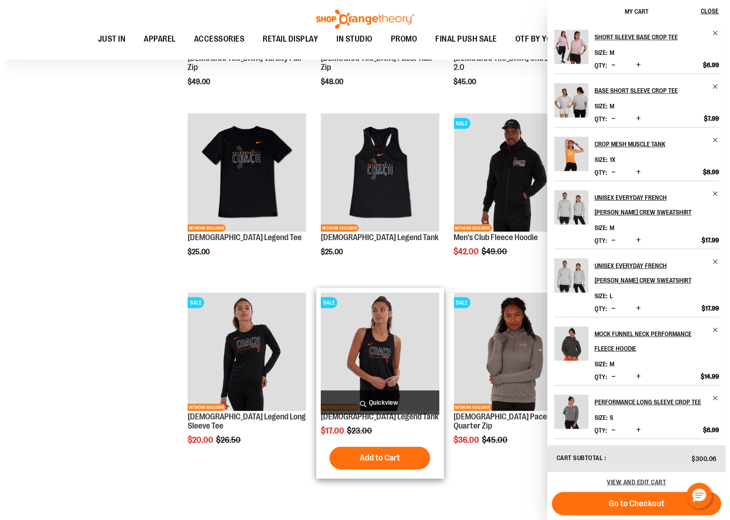
scroll to position [629, 0]
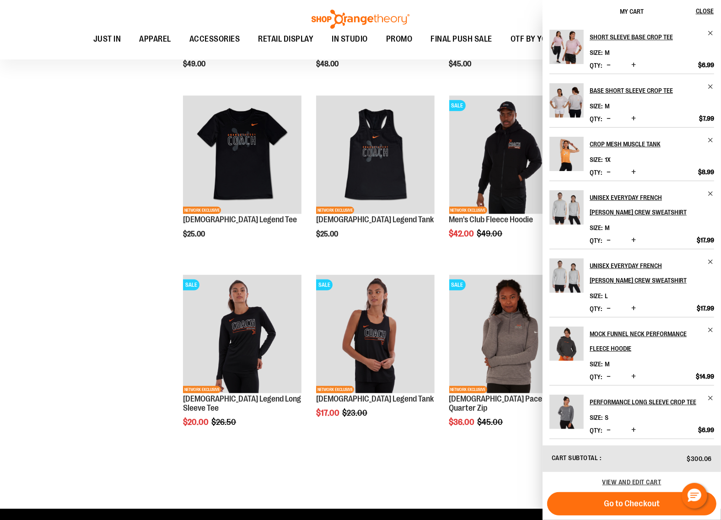
click at [112, 421] on div "**********" at bounding box center [360, 9] width 689 height 989
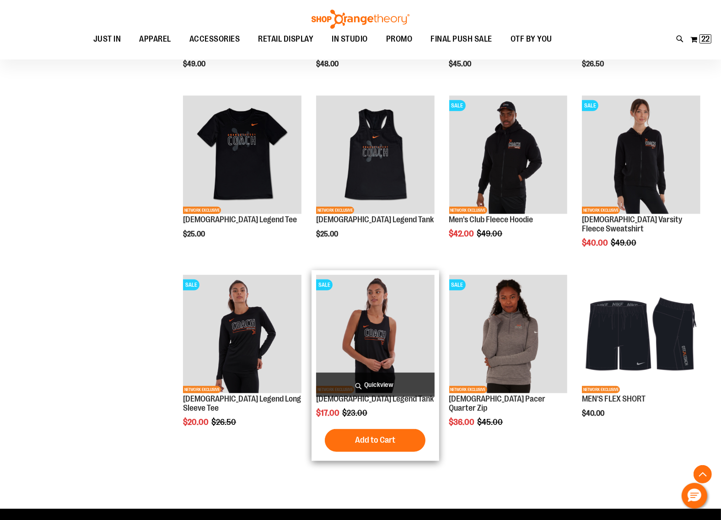
click at [381, 387] on span "Quickview" at bounding box center [375, 385] width 119 height 24
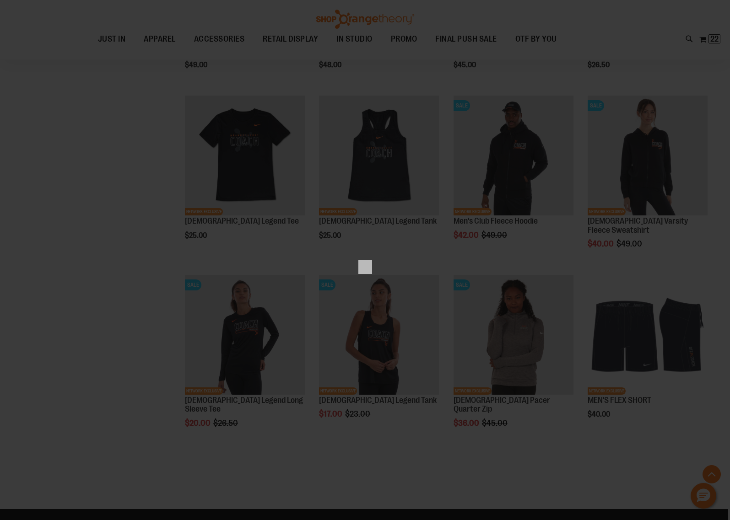
scroll to position [0, 0]
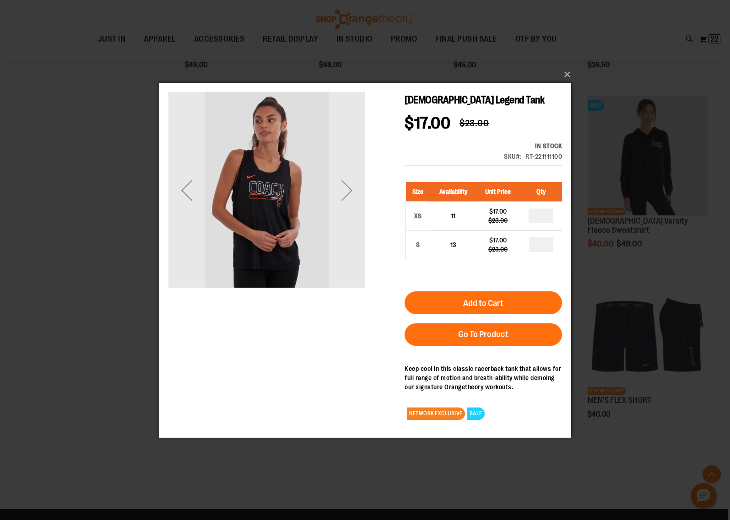
click at [338, 212] on div "Next" at bounding box center [346, 190] width 37 height 197
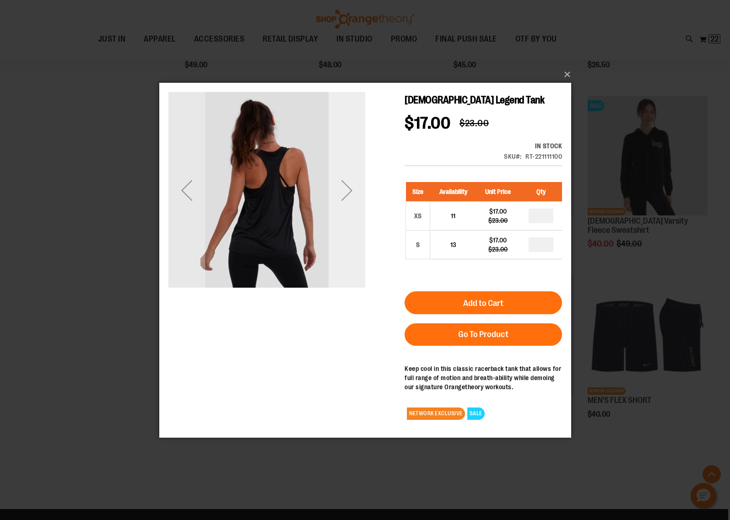
click at [343, 212] on div "Next" at bounding box center [346, 190] width 37 height 197
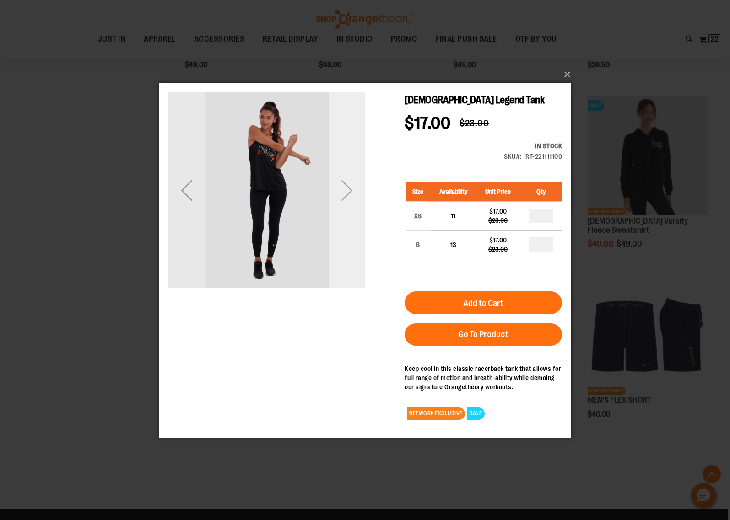
click at [352, 210] on div "Next" at bounding box center [346, 190] width 37 height 197
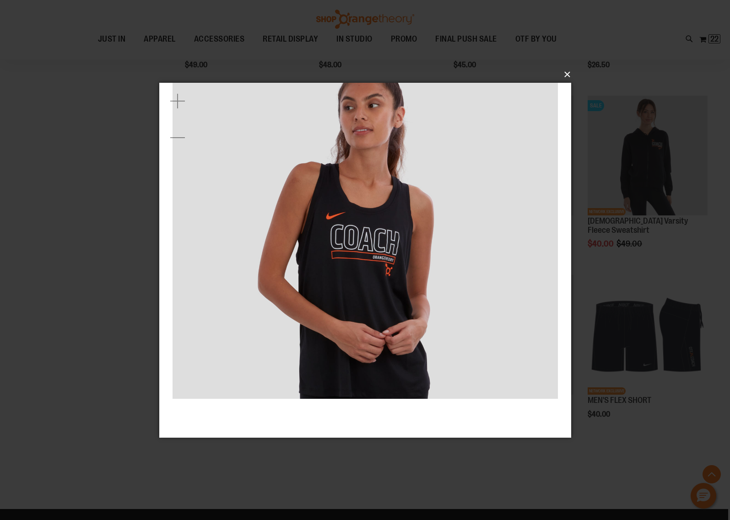
click at [566, 74] on button "×" at bounding box center [368, 75] width 412 height 20
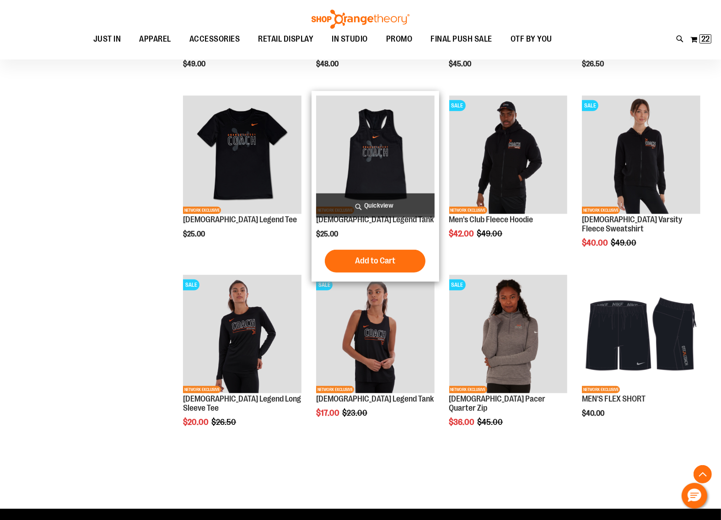
click at [378, 213] on span "Quickview" at bounding box center [375, 206] width 119 height 24
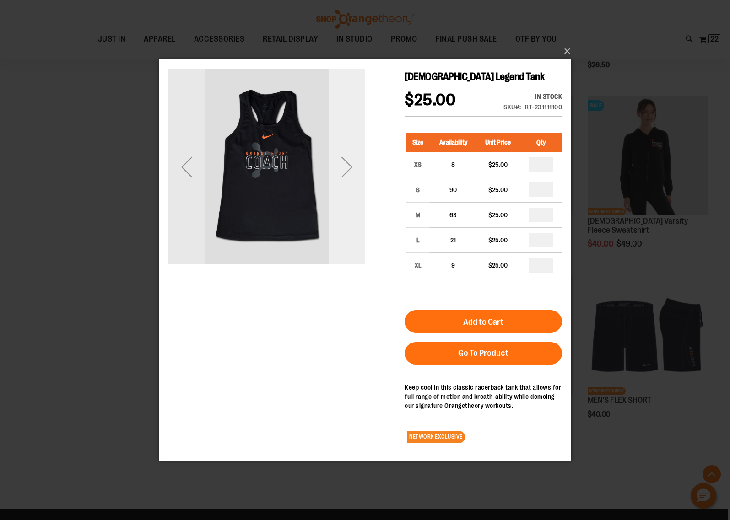
click at [351, 194] on div "Next" at bounding box center [346, 166] width 37 height 197
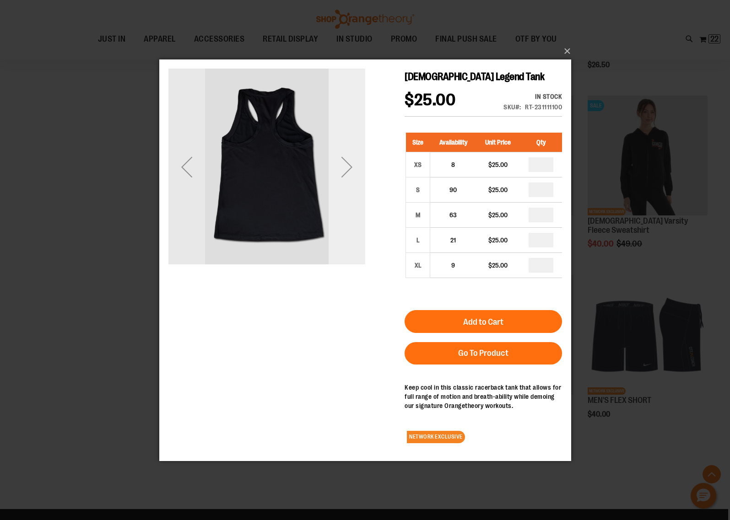
click at [351, 194] on div "Next" at bounding box center [346, 166] width 37 height 197
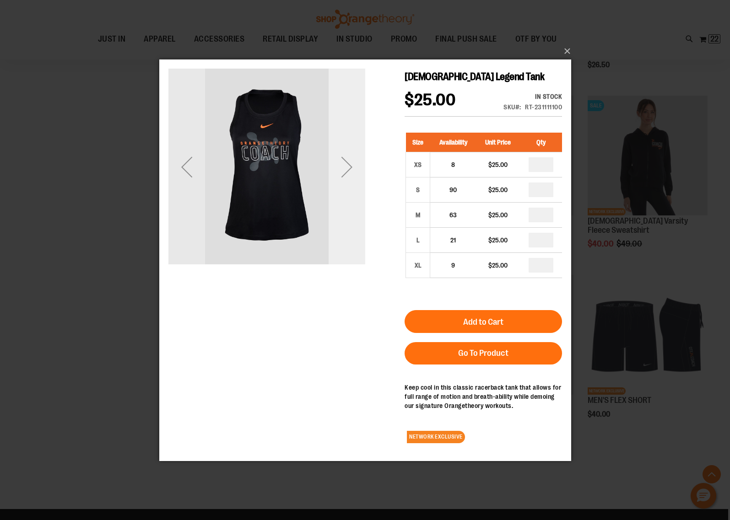
click at [351, 194] on div "Next" at bounding box center [346, 166] width 37 height 197
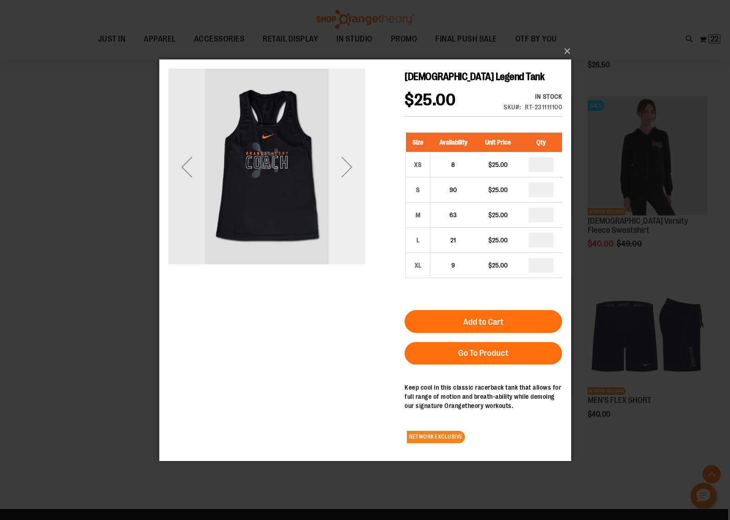
click at [351, 194] on div "Next" at bounding box center [346, 166] width 37 height 197
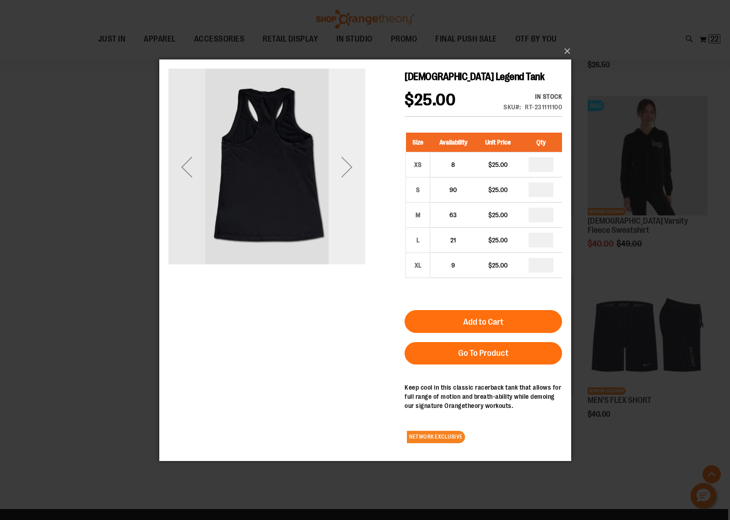
click at [351, 194] on div "Next" at bounding box center [346, 166] width 37 height 197
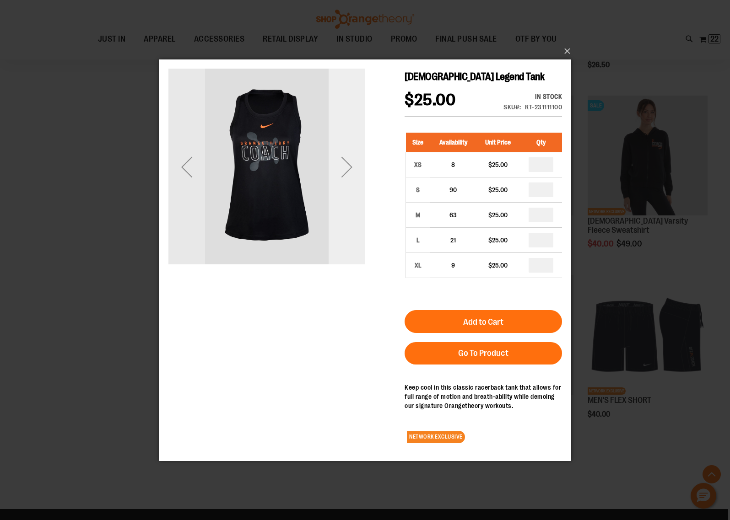
click at [345, 163] on div "Next" at bounding box center [346, 166] width 37 height 37
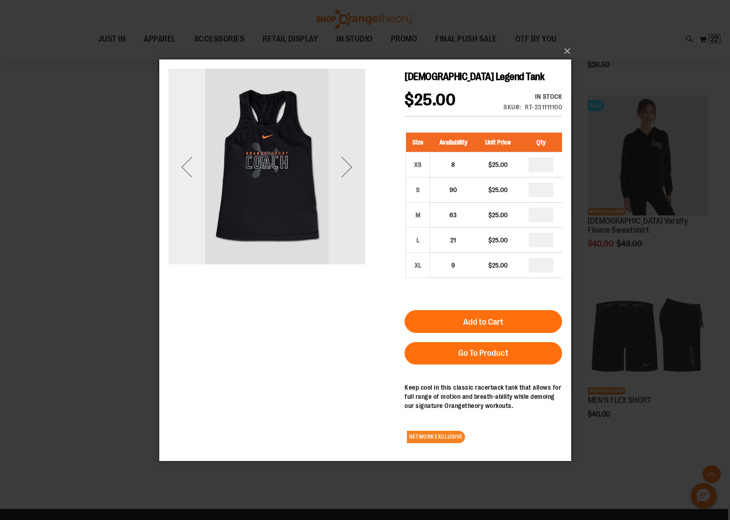
click at [183, 174] on div "Previous" at bounding box center [186, 166] width 37 height 37
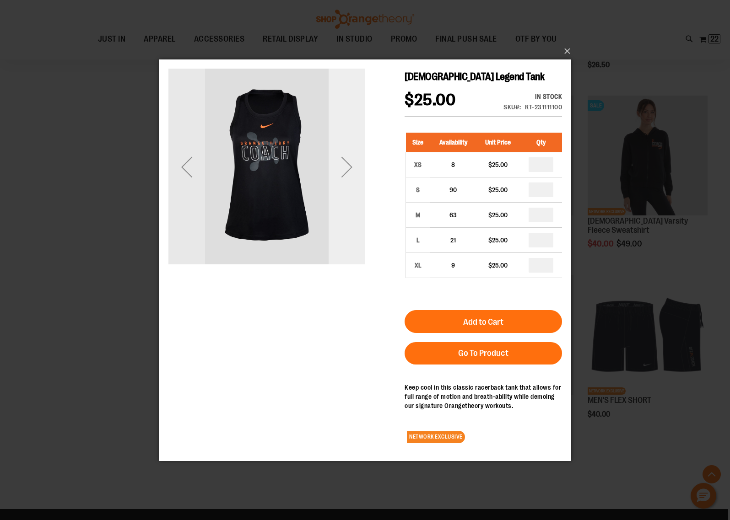
click at [352, 169] on div "Next" at bounding box center [346, 166] width 37 height 37
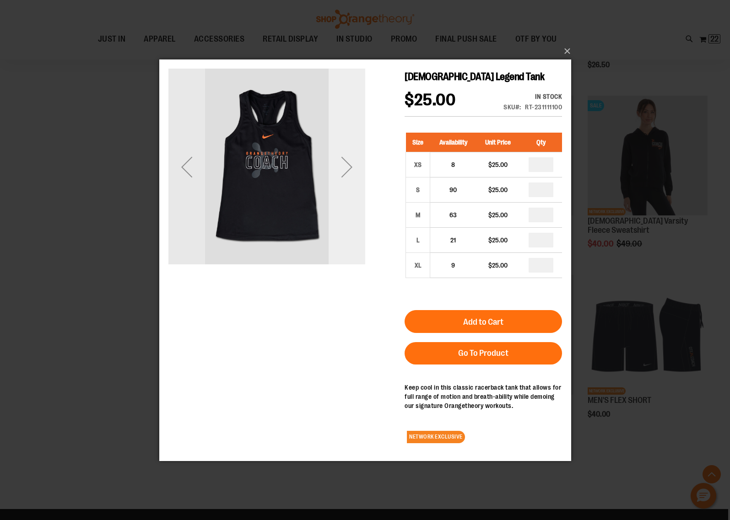
click at [354, 169] on div "Next" at bounding box center [346, 166] width 37 height 37
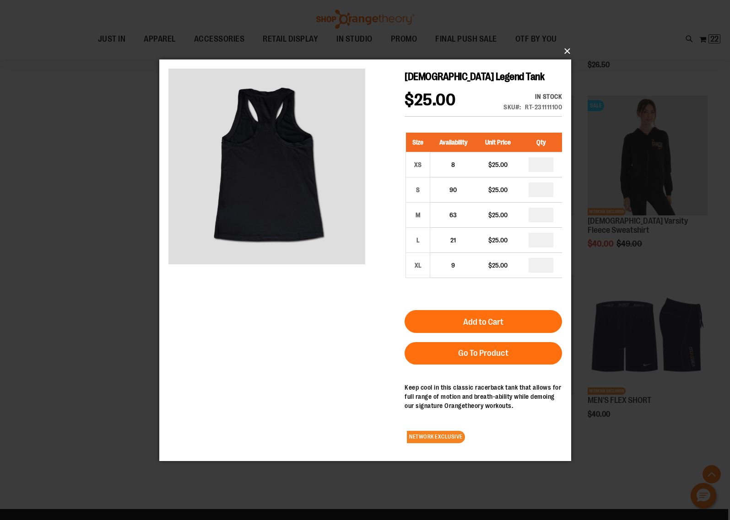
click at [566, 55] on button "×" at bounding box center [368, 51] width 412 height 20
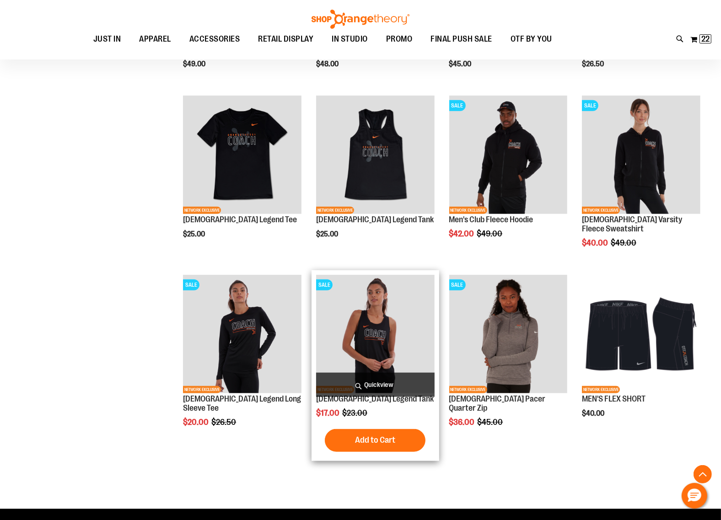
click at [376, 383] on span "Quickview" at bounding box center [375, 385] width 119 height 24
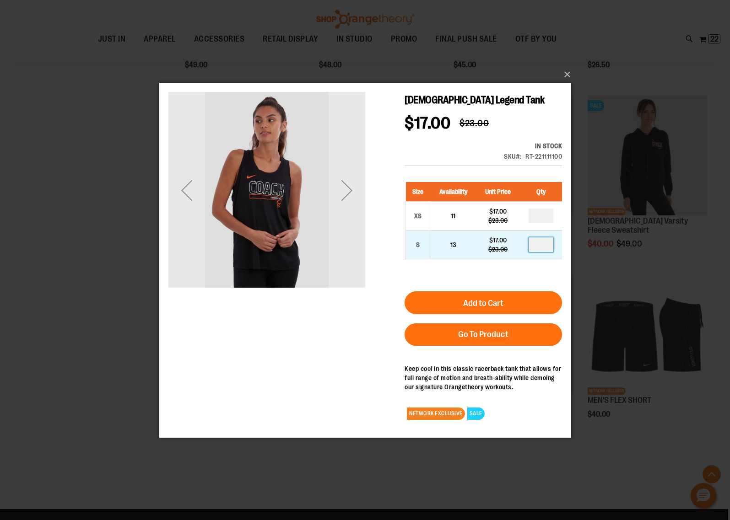
click at [548, 243] on input "number" at bounding box center [540, 244] width 25 height 15
type input "*"
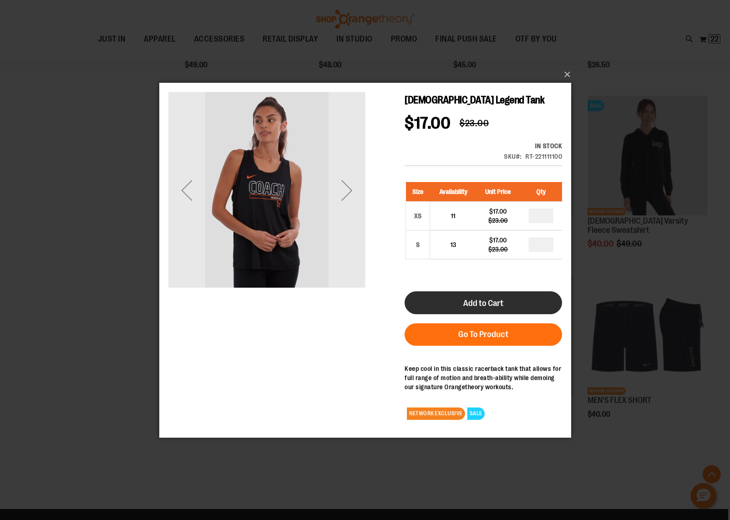
click at [481, 305] on span "Add to Cart" at bounding box center [483, 303] width 40 height 10
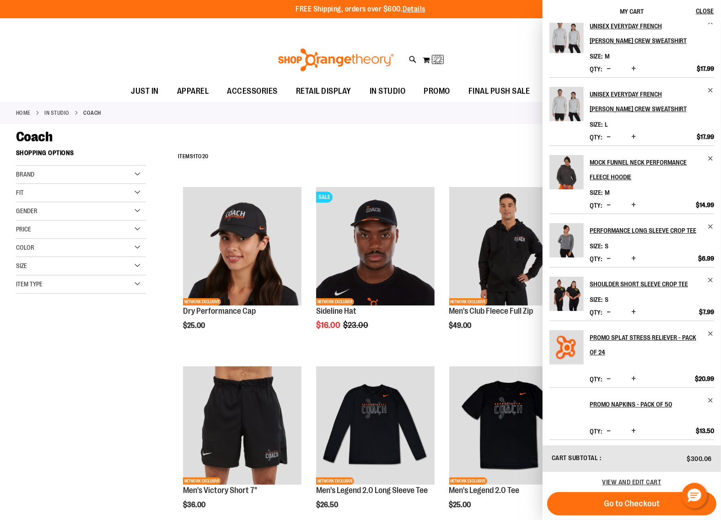
scroll to position [175, 0]
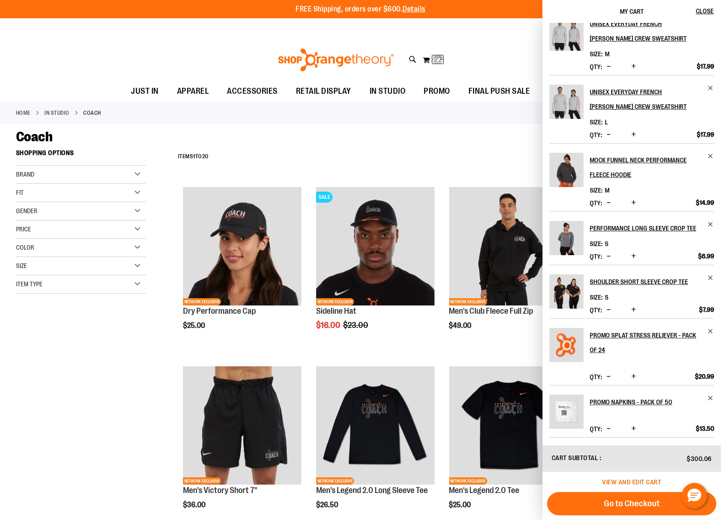
click at [623, 482] on span "View and edit cart" at bounding box center [632, 482] width 59 height 7
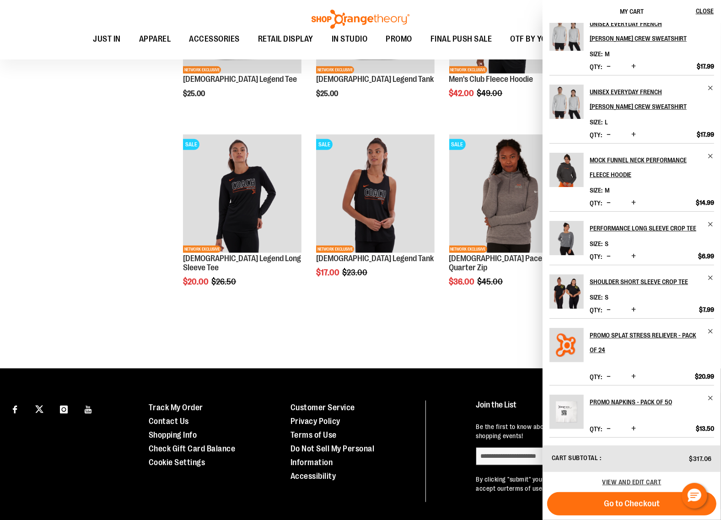
scroll to position [798, 0]
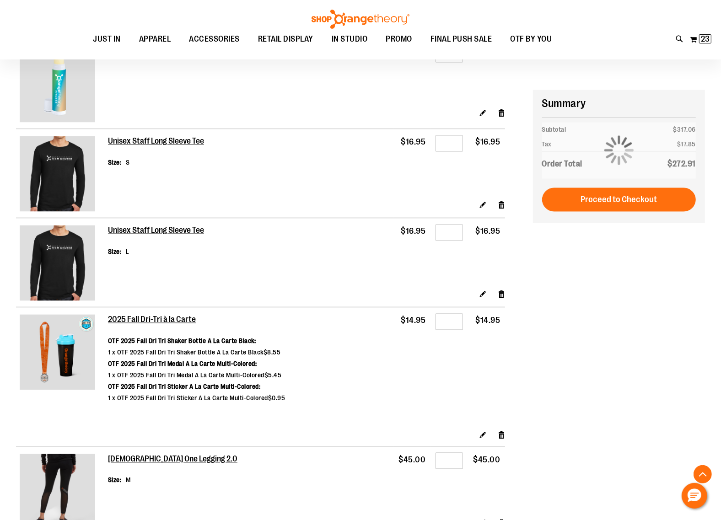
scroll to position [1372, 0]
